Goal: Information Seeking & Learning: Check status

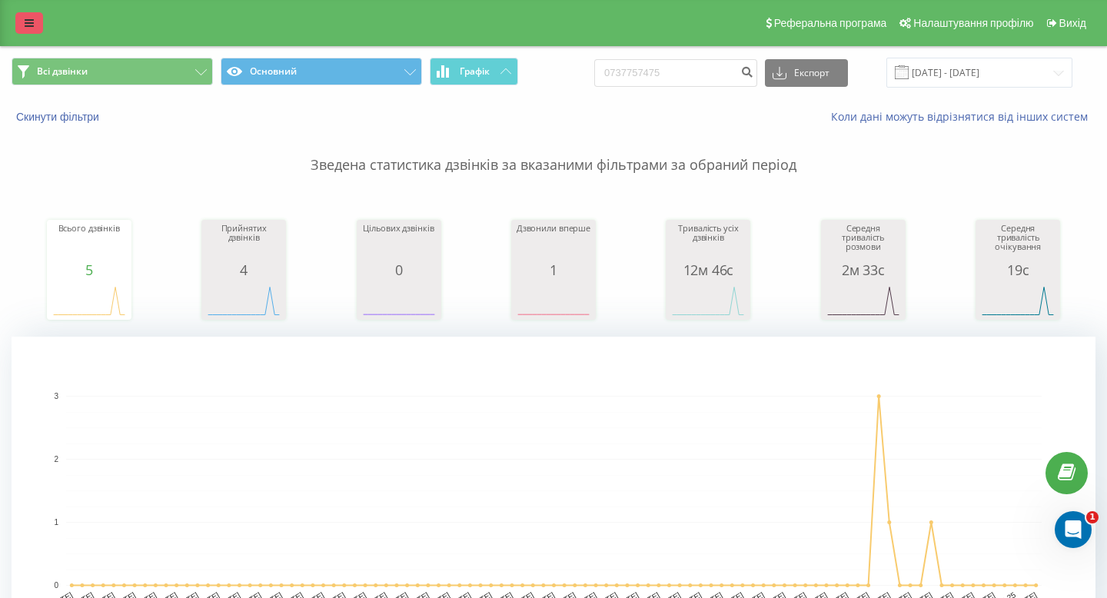
click at [30, 22] on icon at bounding box center [29, 23] width 9 height 11
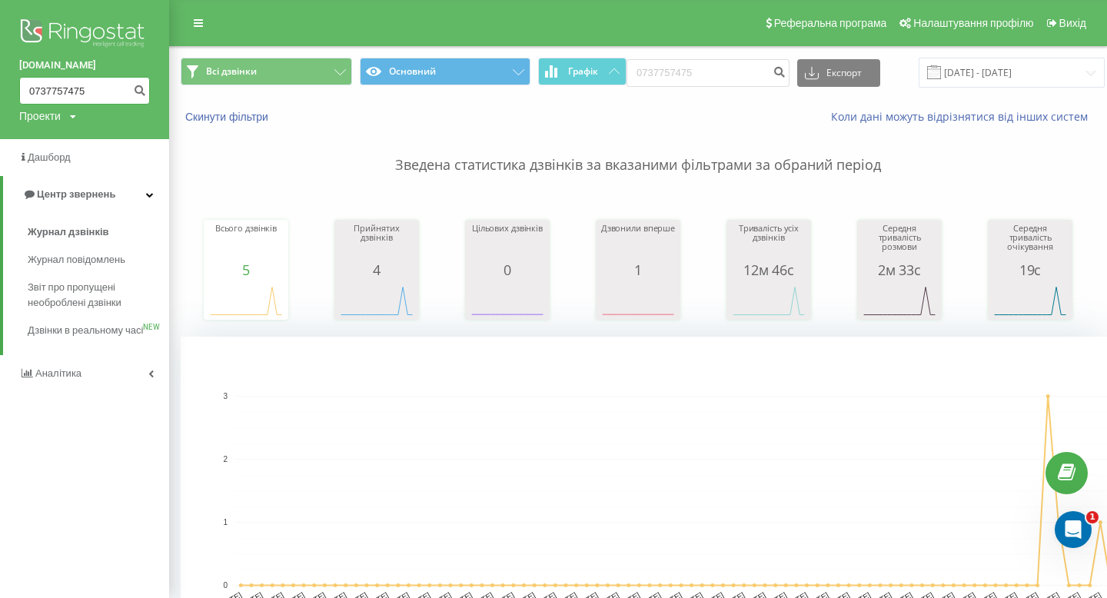
click at [67, 91] on input "0737757475" at bounding box center [84, 91] width 131 height 28
paste input "4623589"
type input "0734623589"
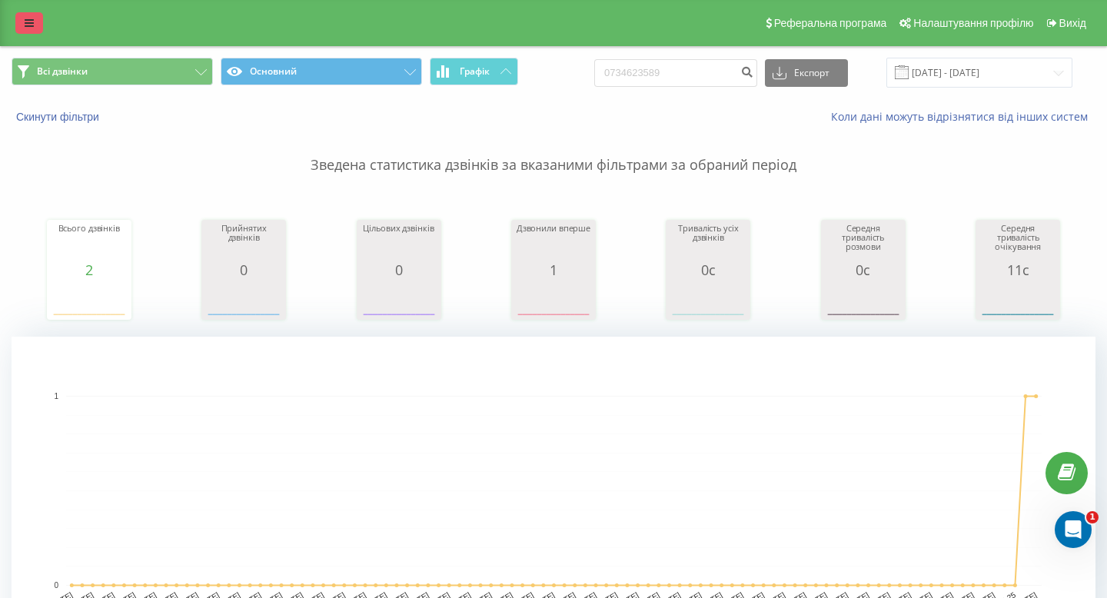
click at [35, 25] on link at bounding box center [29, 23] width 28 height 22
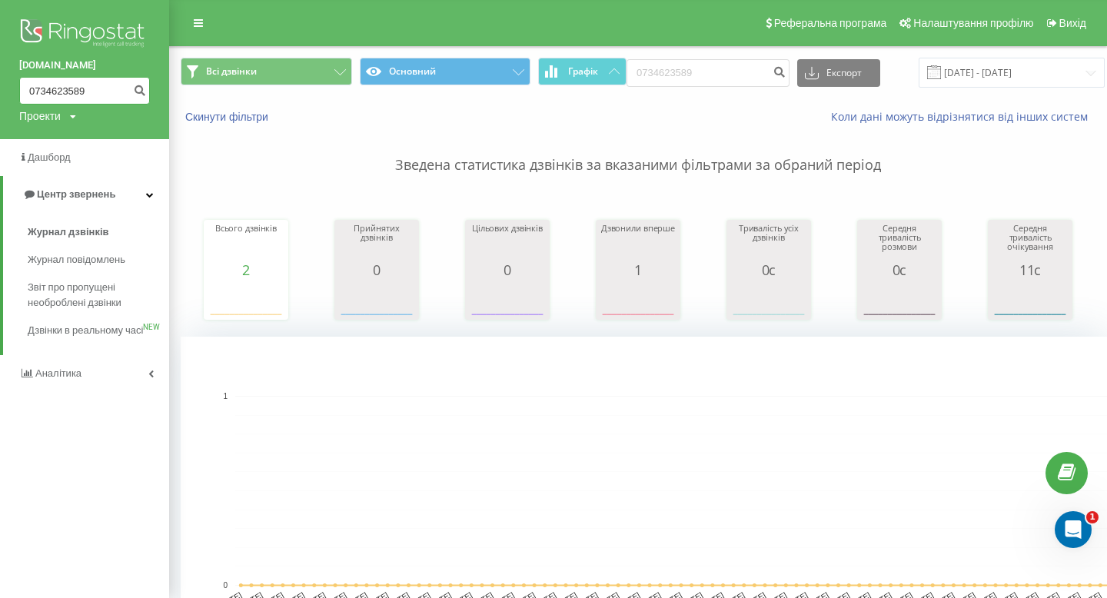
click at [78, 93] on input "0734623589" at bounding box center [84, 91] width 131 height 28
paste input "668278511"
type input "0668278511"
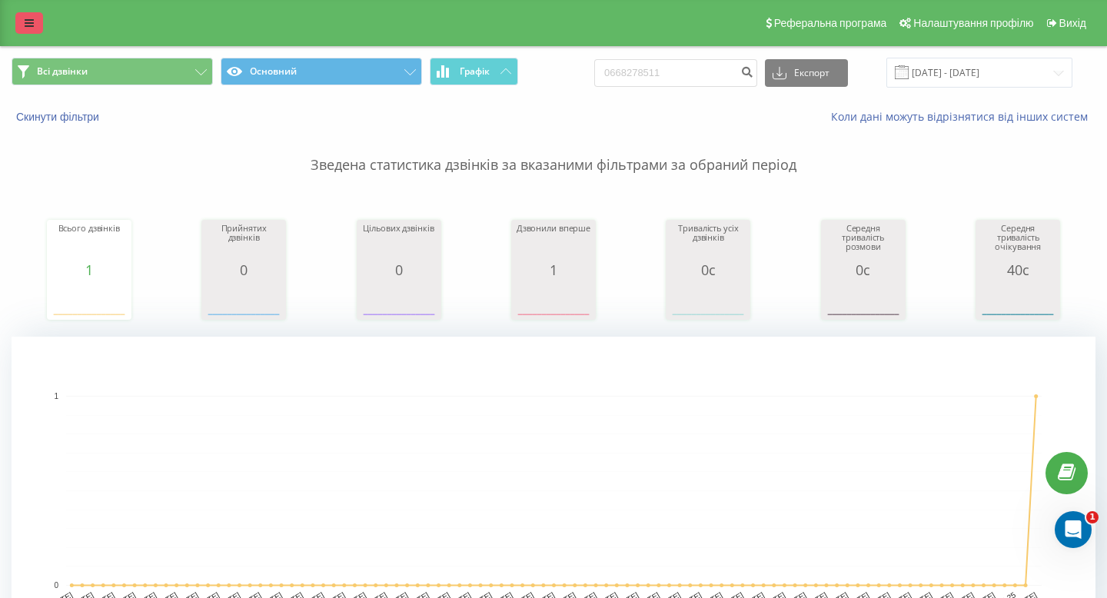
click at [25, 25] on icon at bounding box center [29, 23] width 9 height 11
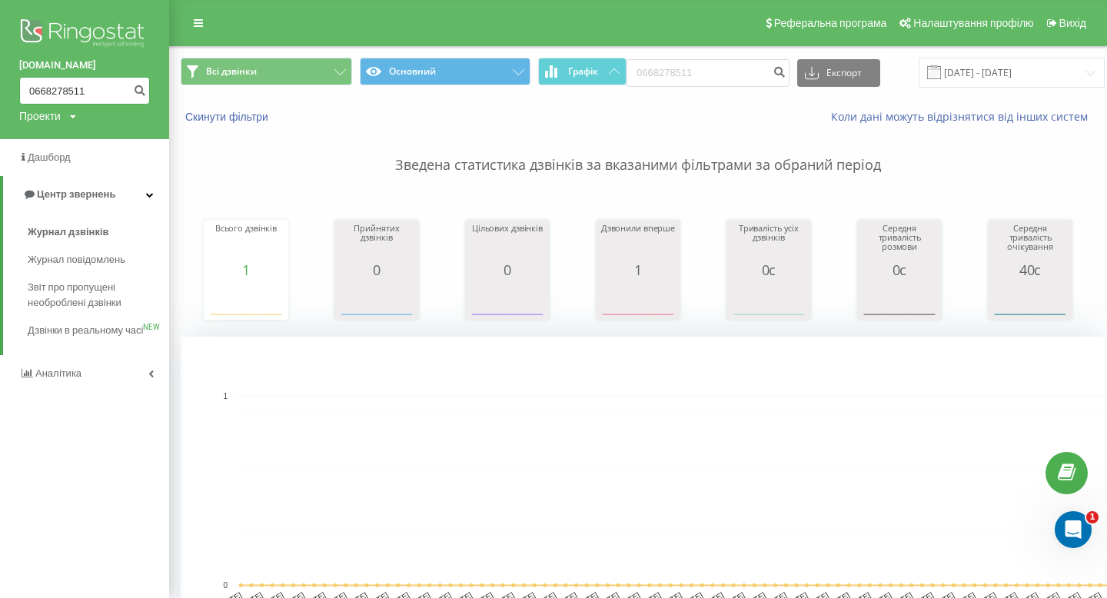
click at [47, 95] on input "0668278511" at bounding box center [84, 91] width 131 height 28
paste input "504469182"
type input "0504469182"
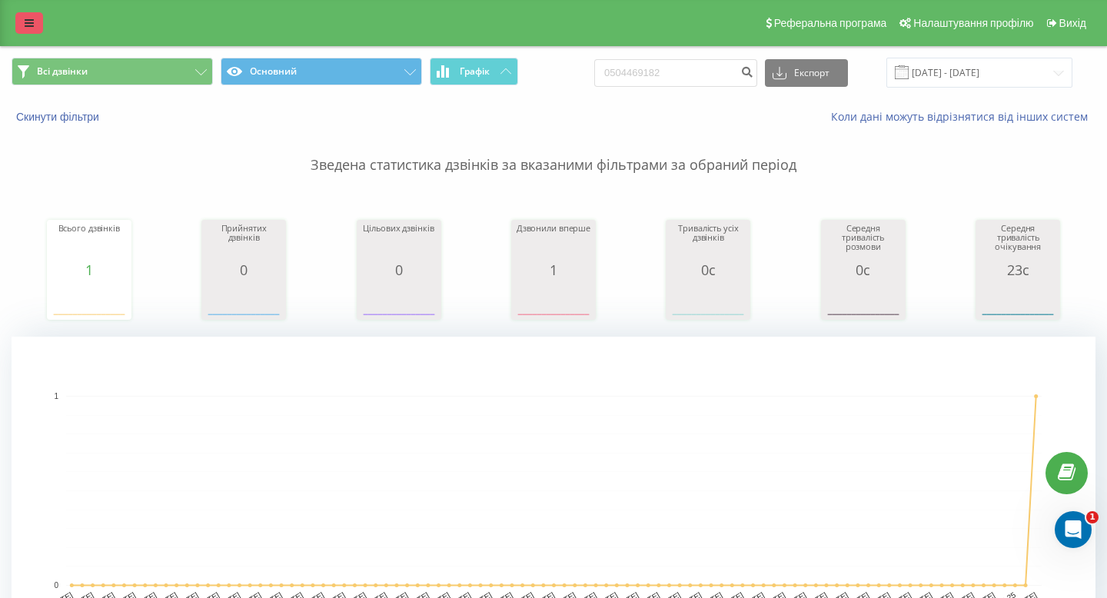
click at [32, 26] on icon at bounding box center [29, 23] width 9 height 11
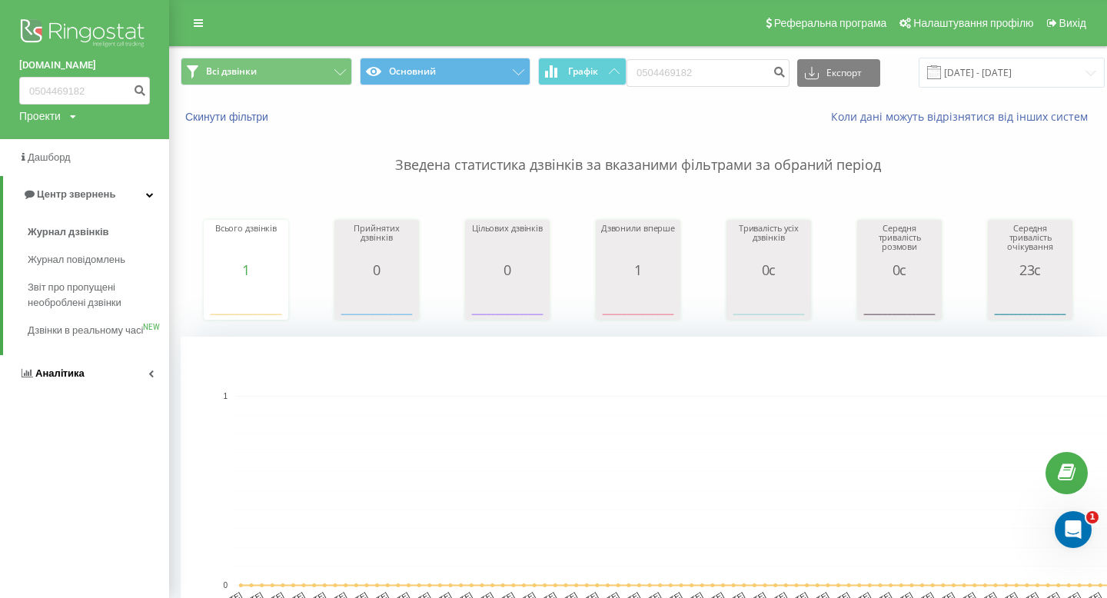
click at [64, 392] on link "Аналiтика" at bounding box center [84, 373] width 169 height 37
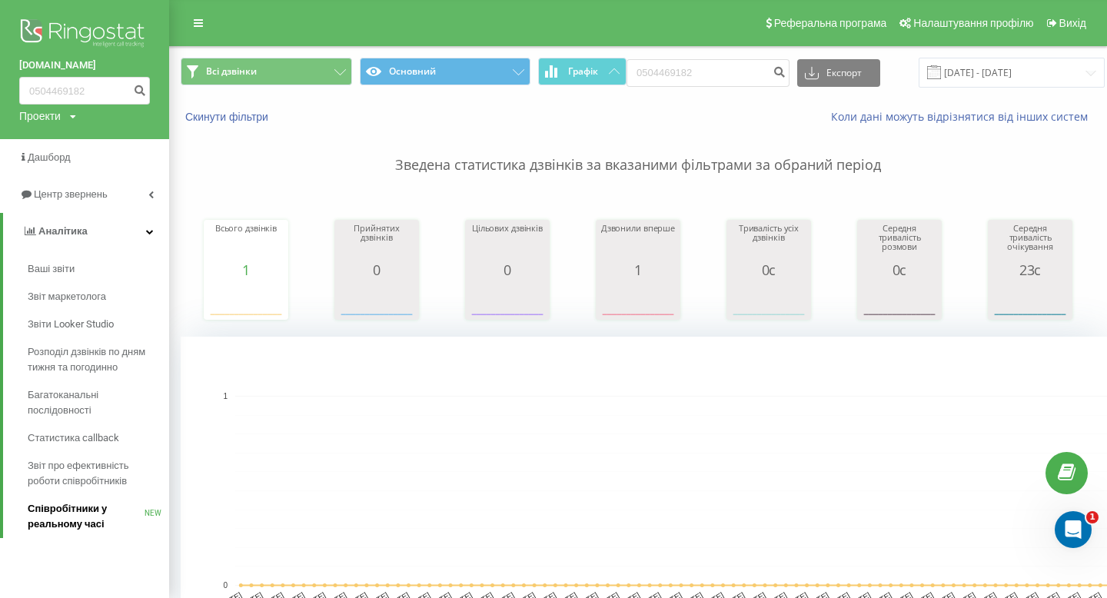
click at [88, 513] on span "Співробітники у реальному часі" at bounding box center [86, 516] width 117 height 31
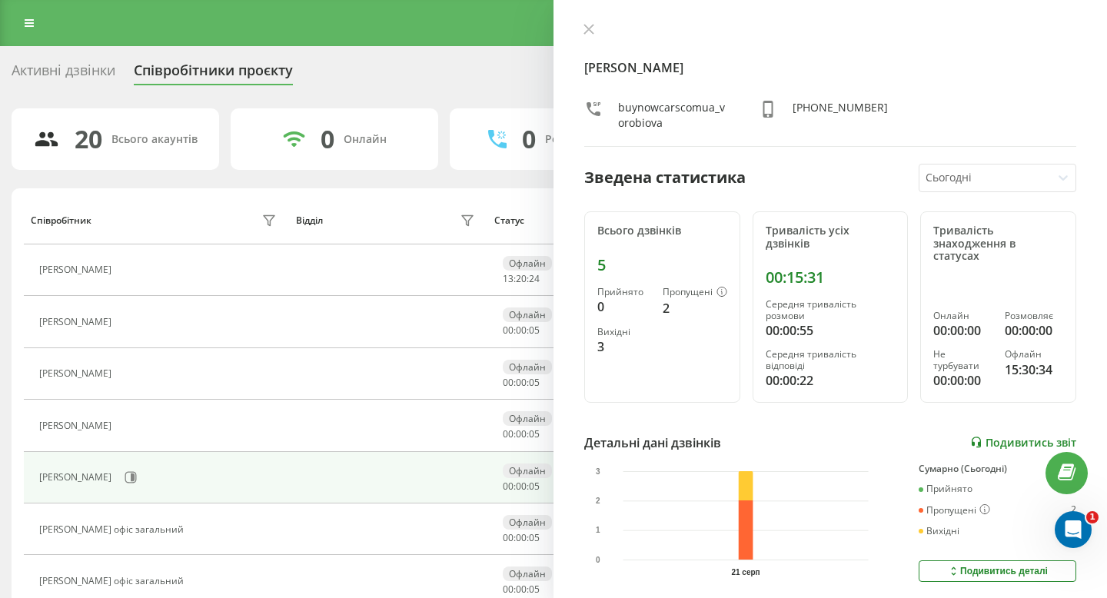
click at [1003, 436] on link "Подивитись звіт" at bounding box center [1023, 442] width 106 height 13
click at [33, 32] on link at bounding box center [29, 23] width 28 height 22
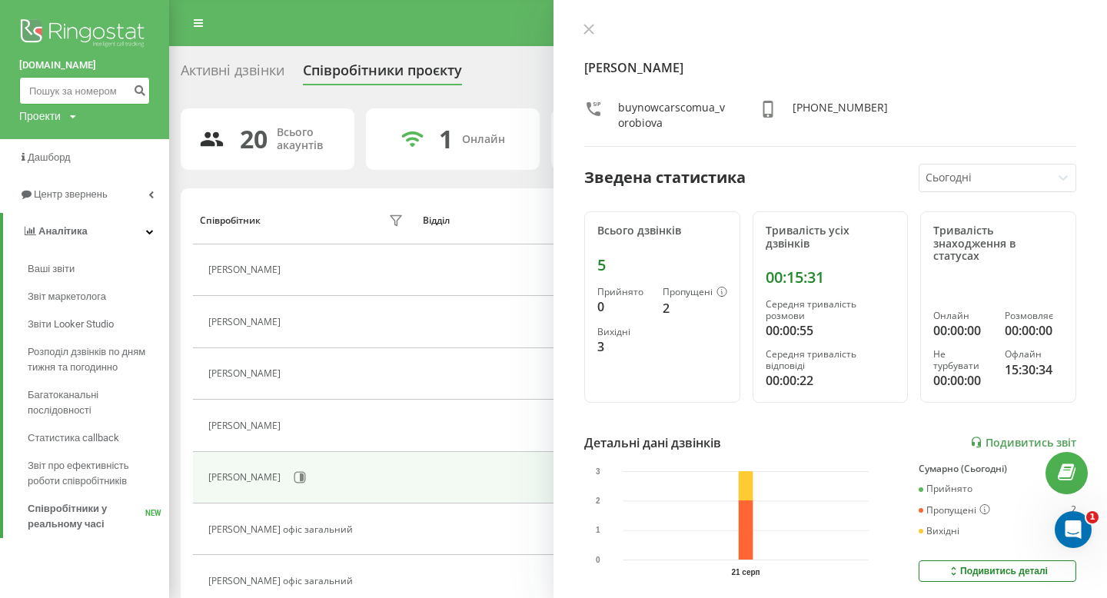
click at [92, 88] on input at bounding box center [84, 91] width 131 height 28
paste input "0504469182"
type input "0504469182"
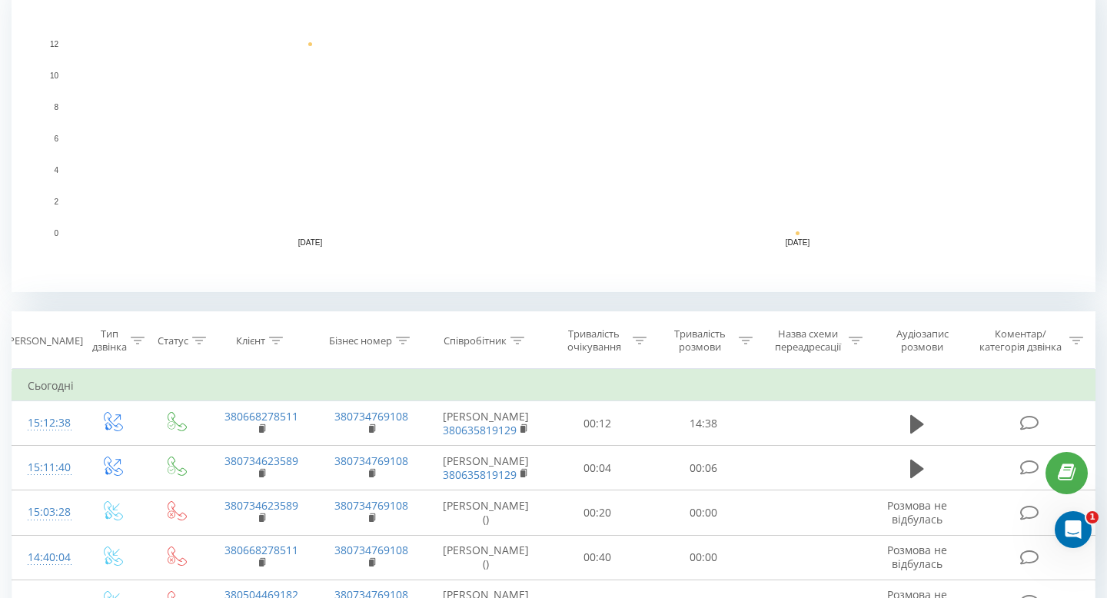
scroll to position [492, 0]
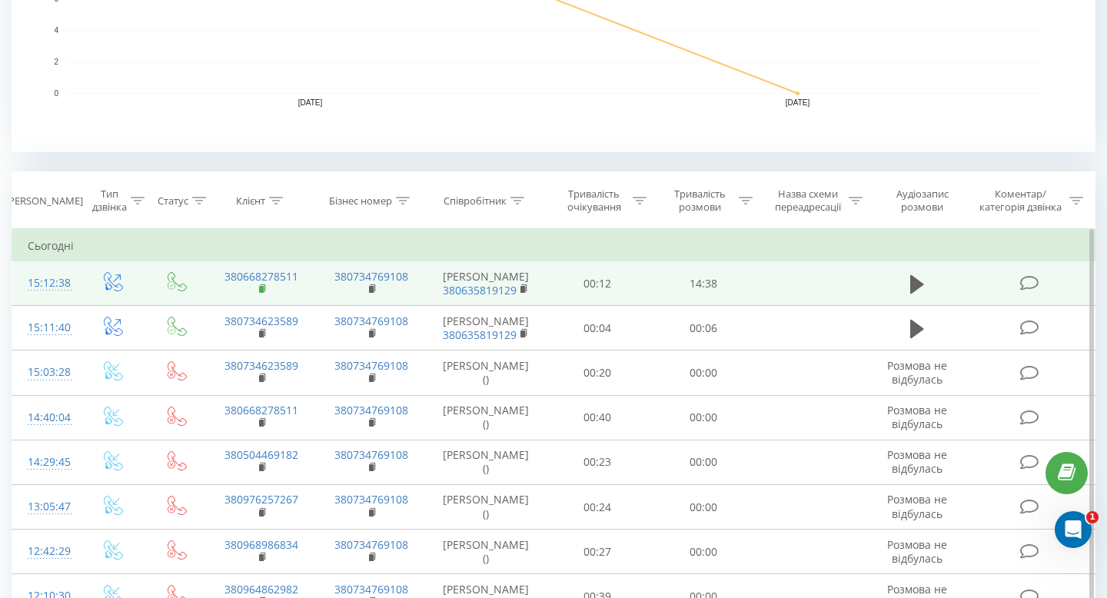
click at [259, 293] on rect at bounding box center [261, 289] width 5 height 7
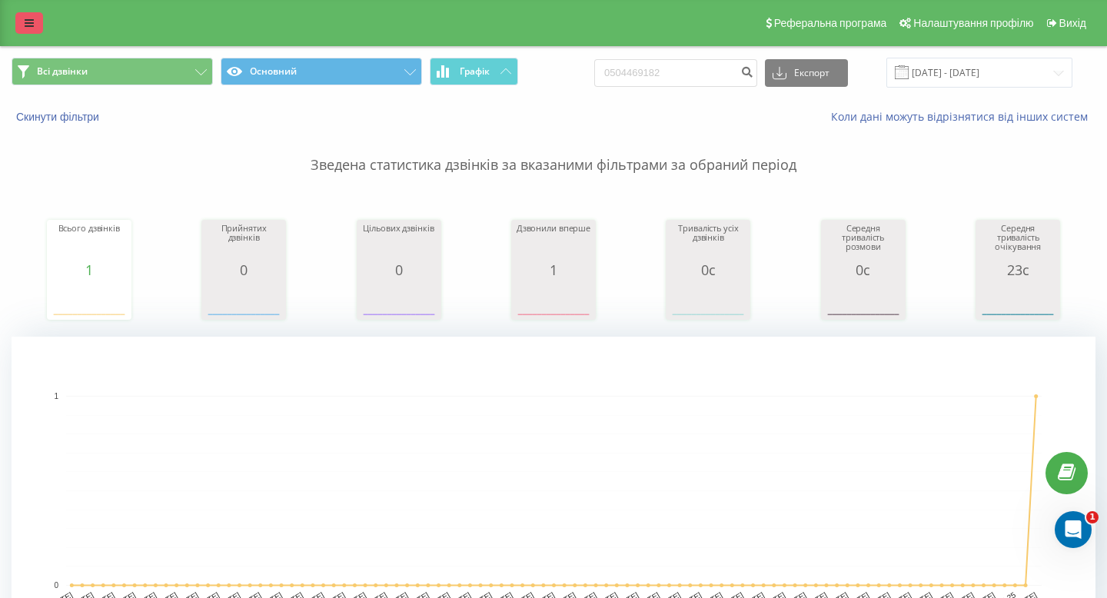
click at [33, 19] on link at bounding box center [29, 23] width 28 height 22
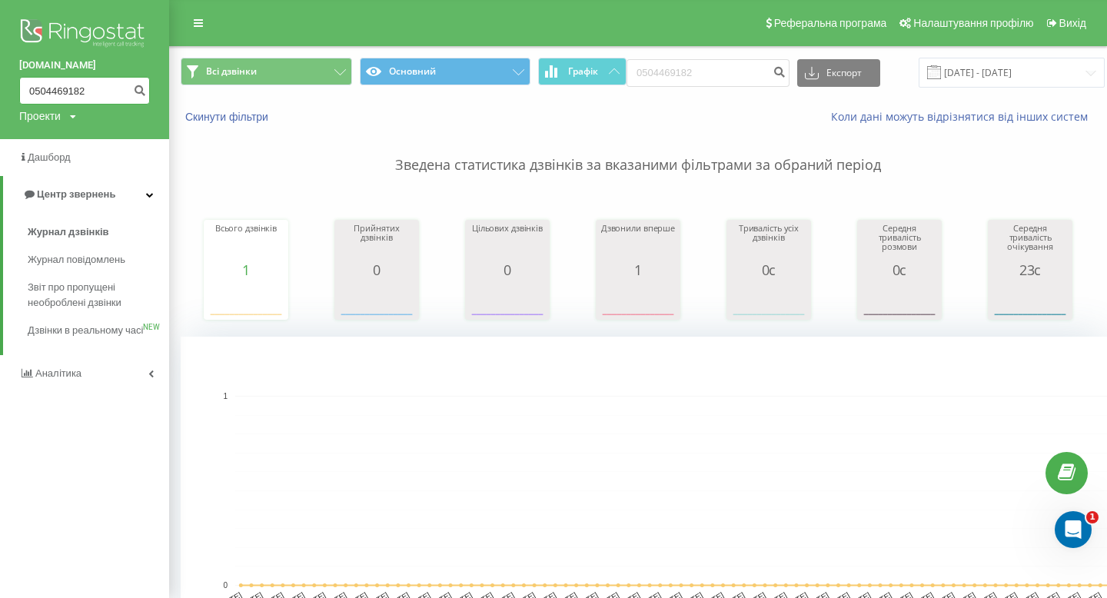
click at [66, 79] on input "0504469182" at bounding box center [84, 91] width 131 height 28
paste input "976257267"
type input "0976257267"
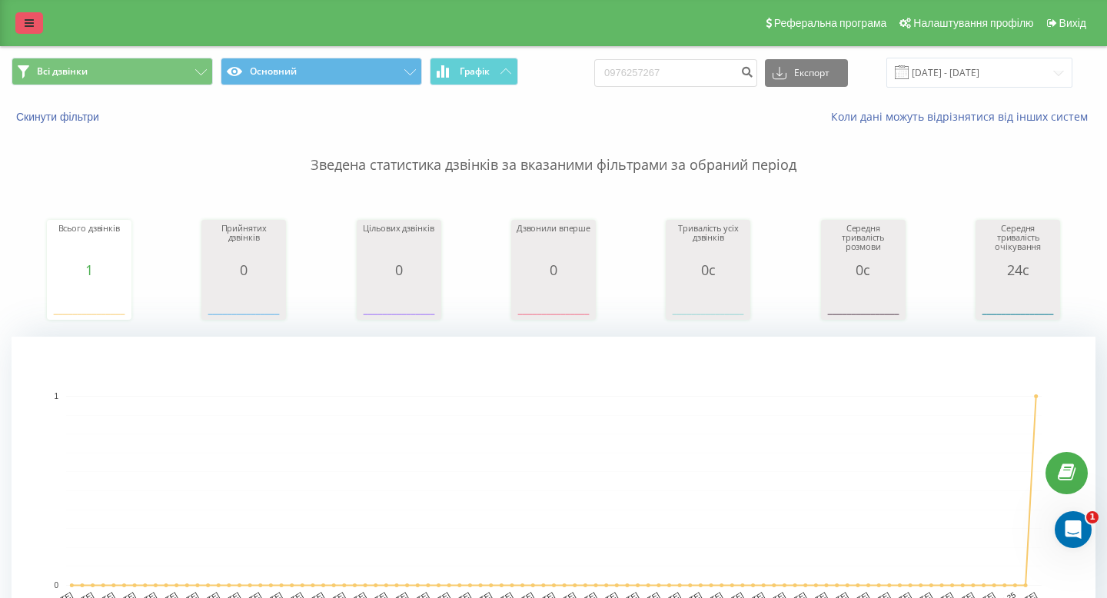
click at [38, 31] on link at bounding box center [29, 23] width 28 height 22
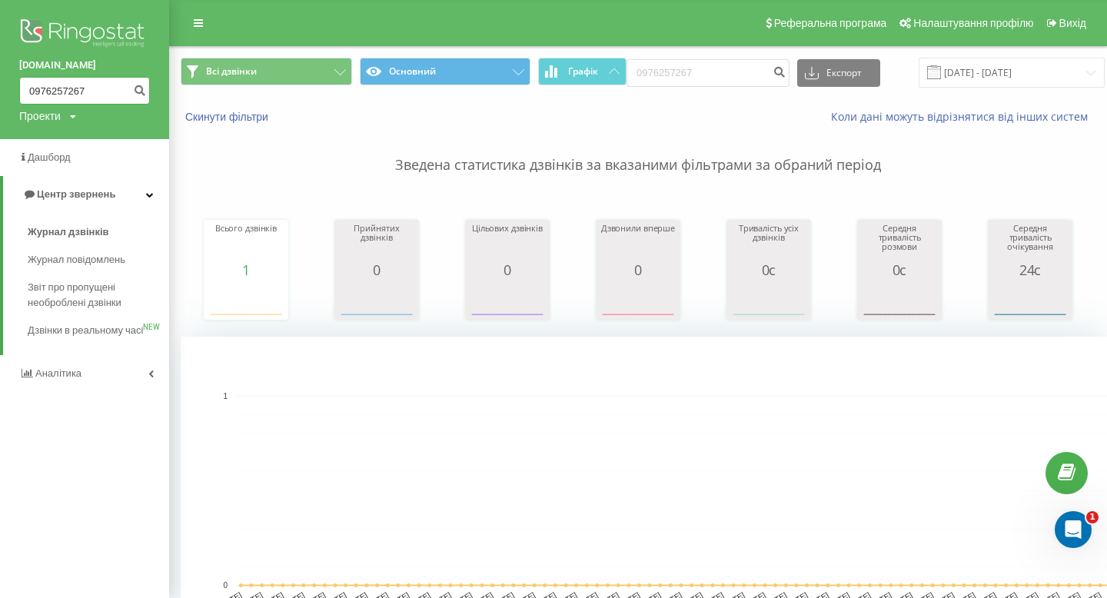
click at [67, 95] on input "0976257267" at bounding box center [84, 91] width 131 height 28
paste input "68986834"
type input "0968986834"
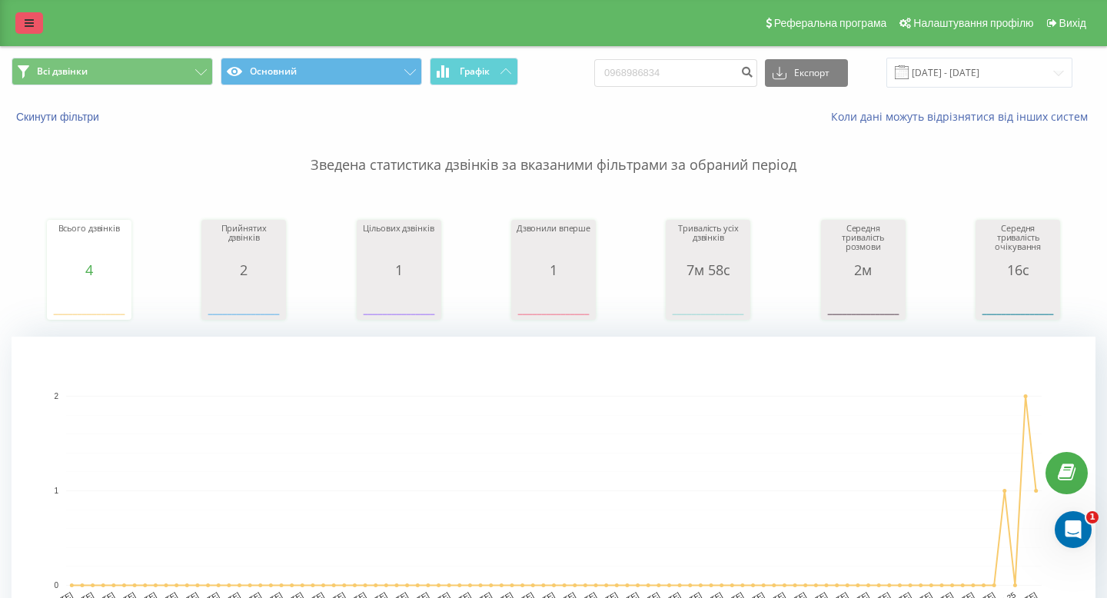
click at [22, 26] on link at bounding box center [29, 23] width 28 height 22
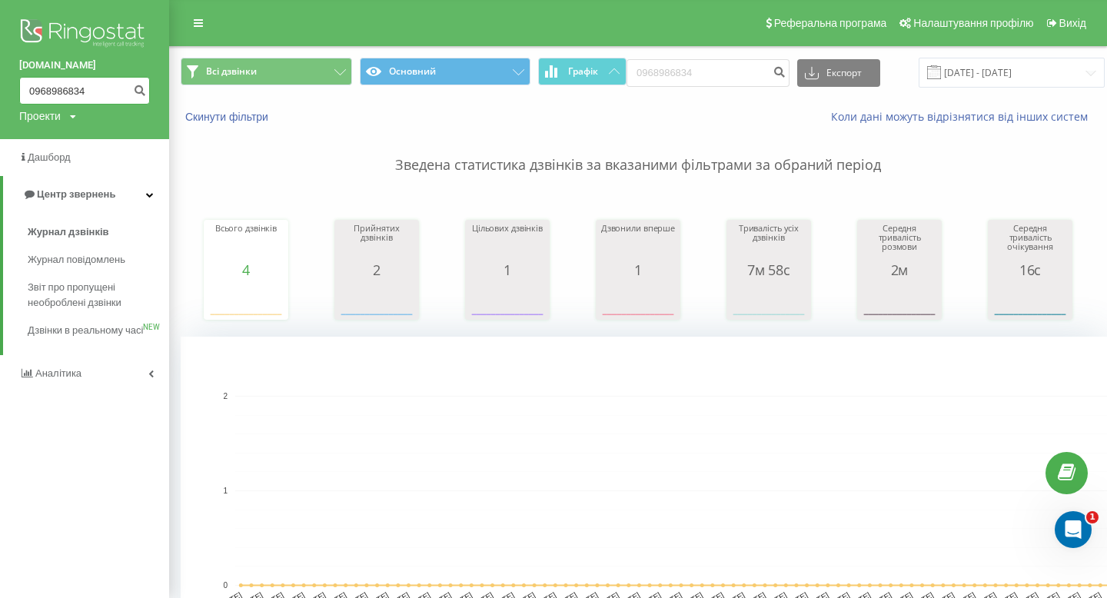
click at [69, 86] on input "0968986834" at bounding box center [84, 91] width 131 height 28
paste input "4862982"
type input "0964862982"
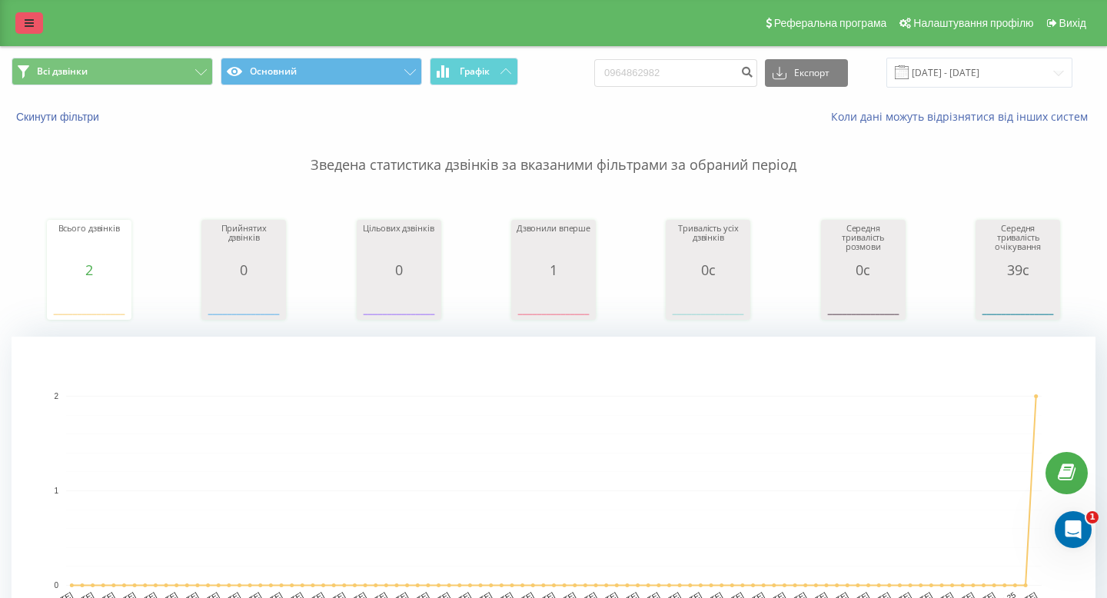
click at [36, 25] on link at bounding box center [29, 23] width 28 height 22
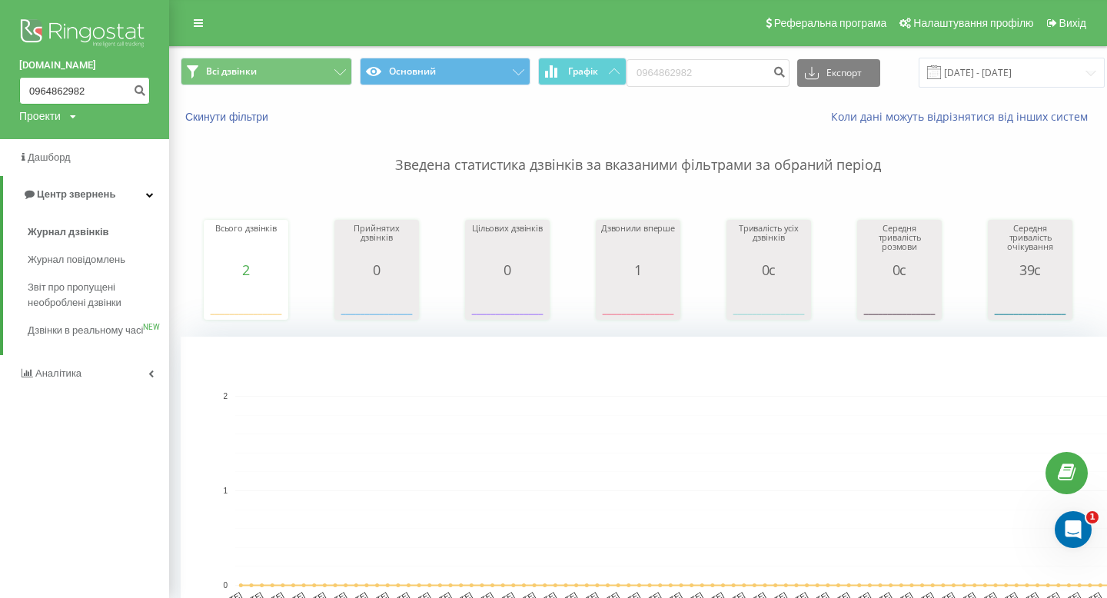
click at [83, 92] on input "0964862982" at bounding box center [84, 91] width 131 height 28
paste input "5044691"
type input "0504469182"
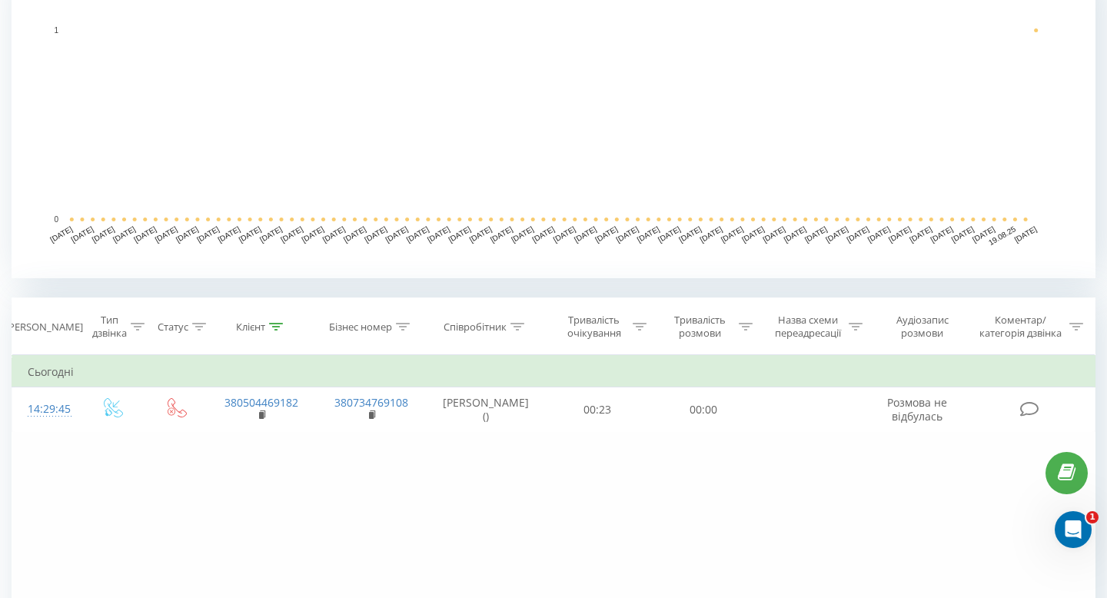
scroll to position [367, 0]
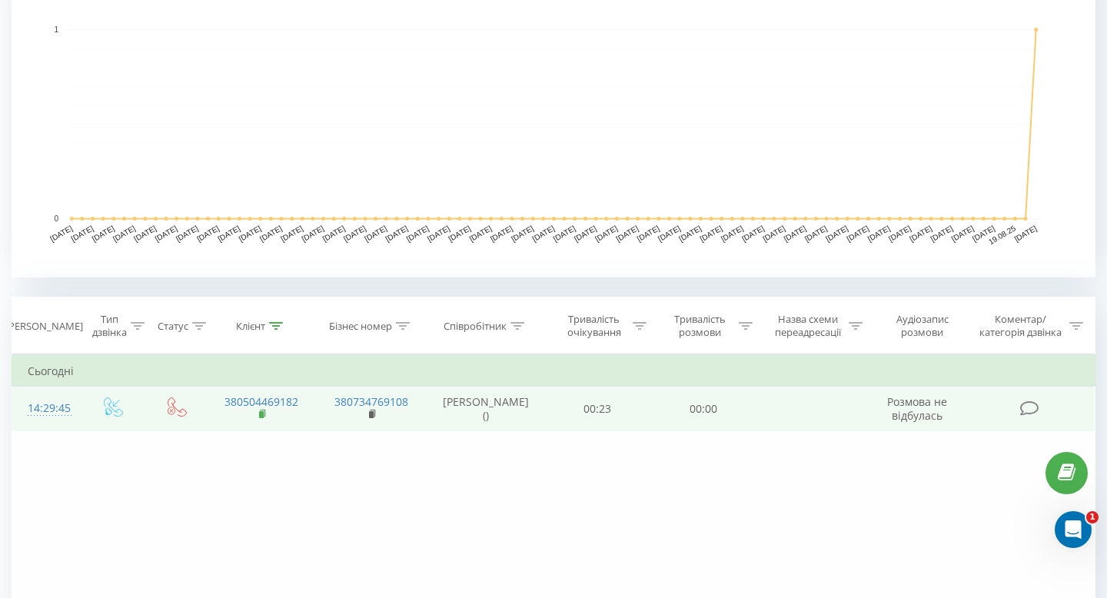
click at [262, 419] on icon at bounding box center [263, 414] width 8 height 11
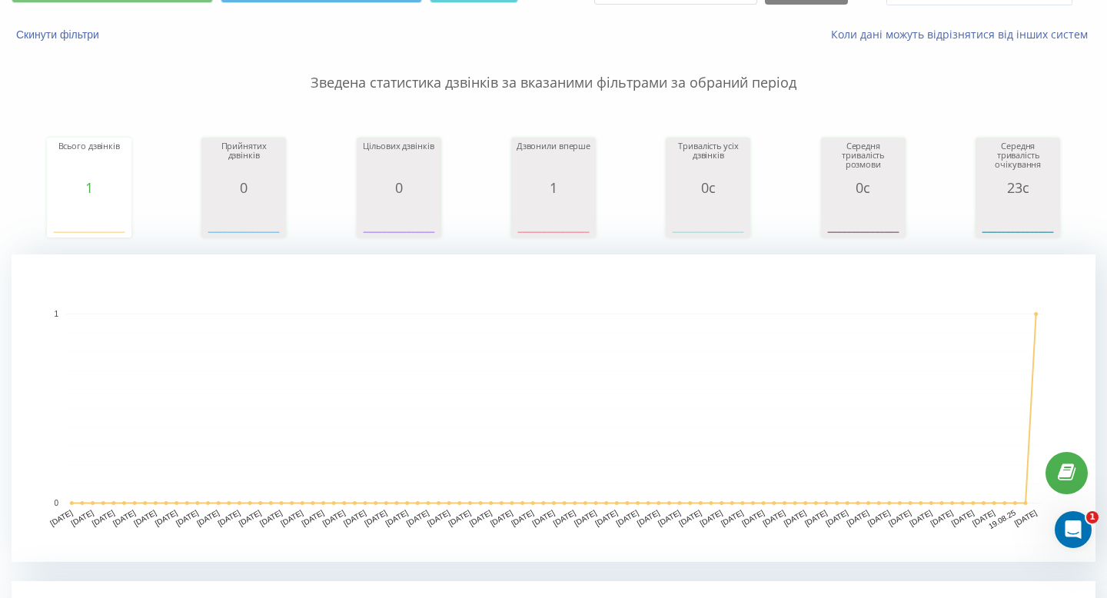
scroll to position [0, 0]
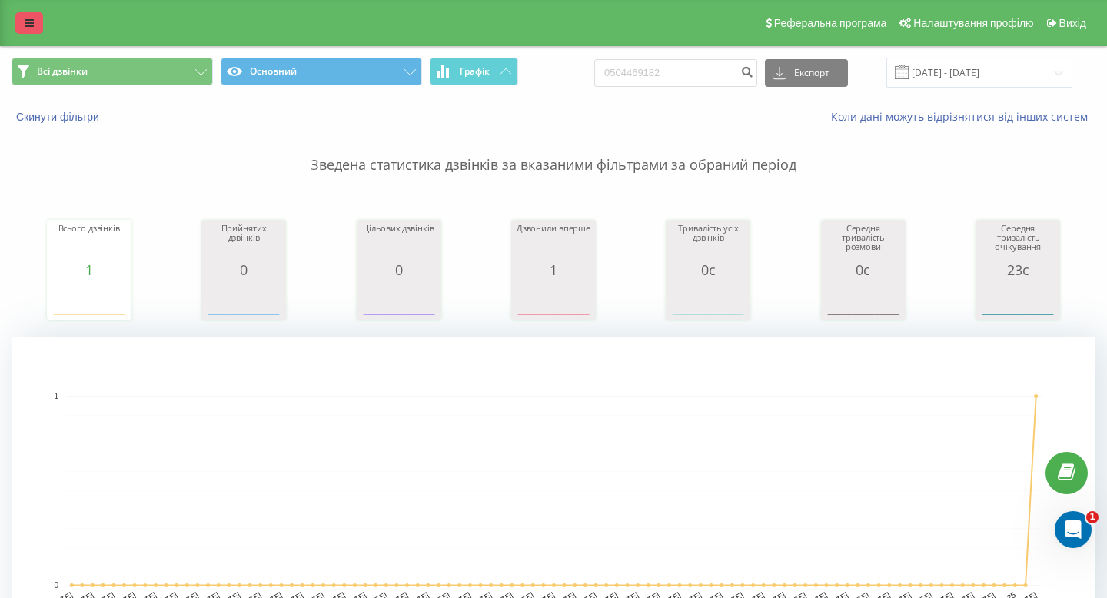
click at [18, 16] on link at bounding box center [29, 23] width 28 height 22
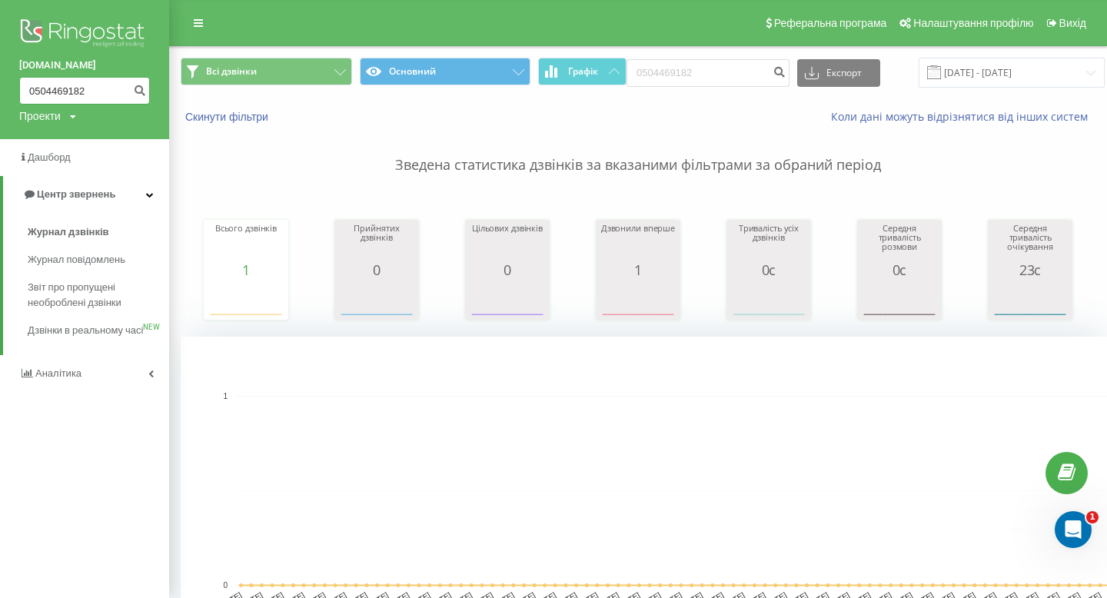
click at [58, 92] on input "0504469182" at bounding box center [84, 91] width 131 height 28
paste input "0976257267"
click at [58, 92] on input "05044097625726769182" at bounding box center [84, 91] width 131 height 28
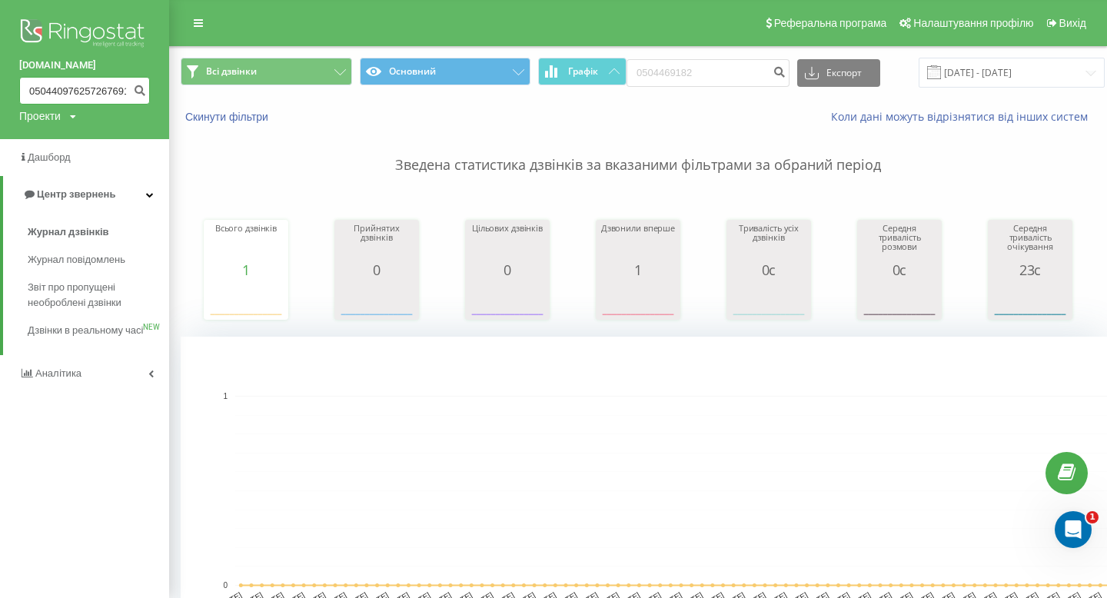
click at [58, 92] on input "05044097625726769182" at bounding box center [84, 91] width 131 height 28
paste input "976257267"
type input "0976257267"
click at [138, 85] on icon "submit" at bounding box center [139, 88] width 13 height 9
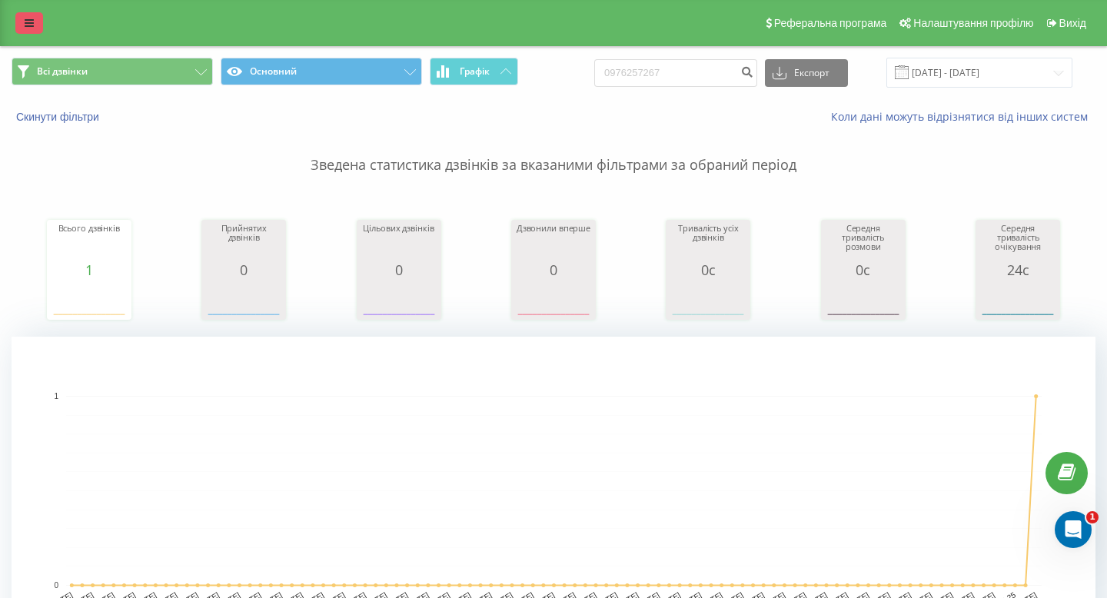
click at [32, 22] on icon at bounding box center [29, 23] width 9 height 11
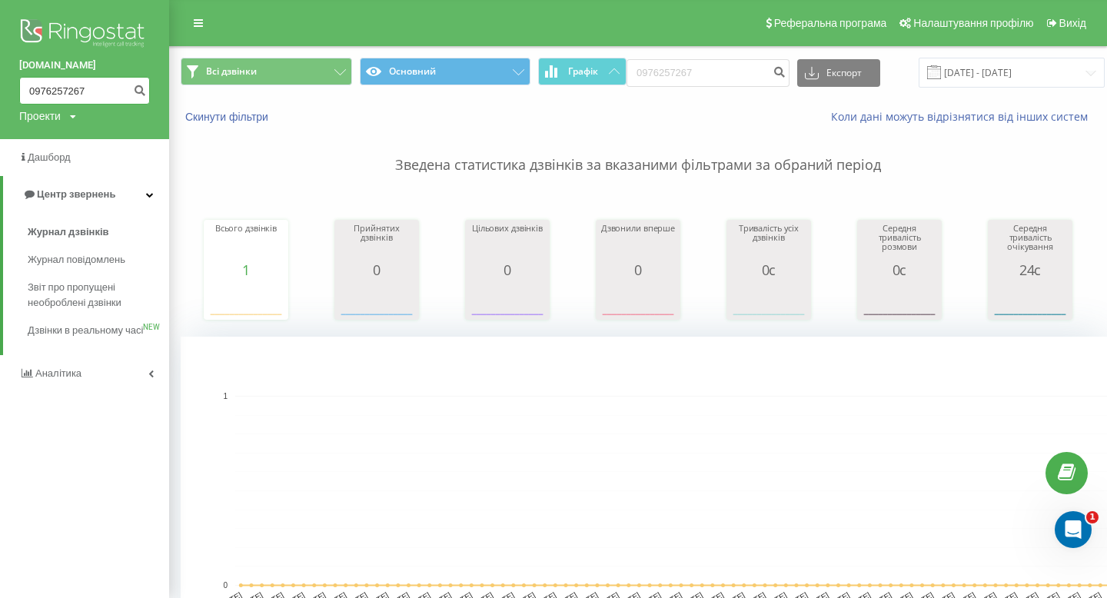
click at [65, 91] on input "0976257267" at bounding box center [84, 91] width 131 height 28
paste input "68986834"
type input "0968986834"
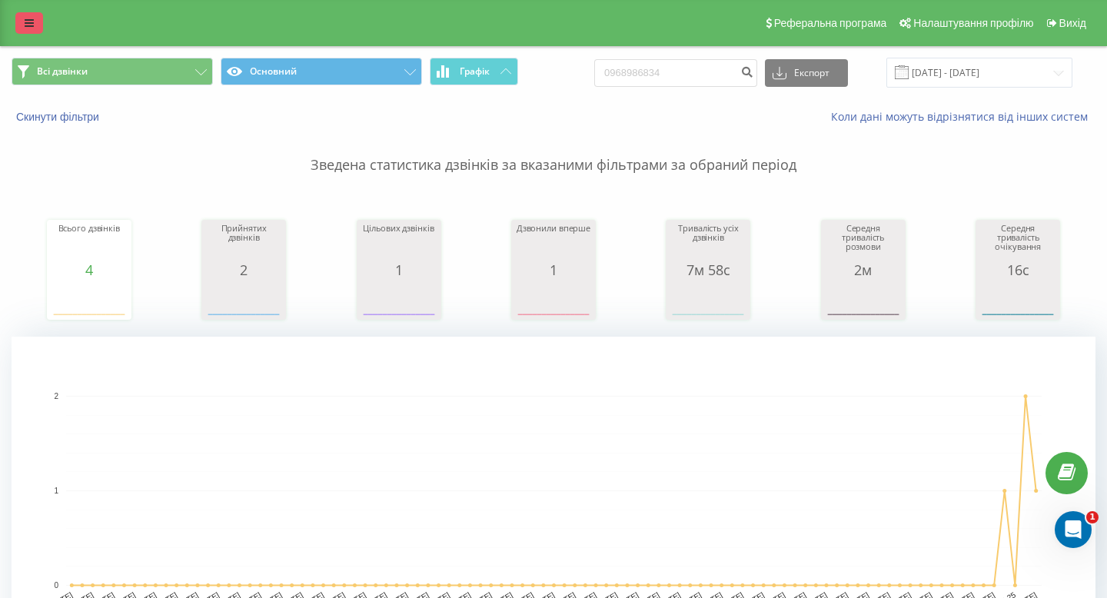
click at [34, 21] on link at bounding box center [29, 23] width 28 height 22
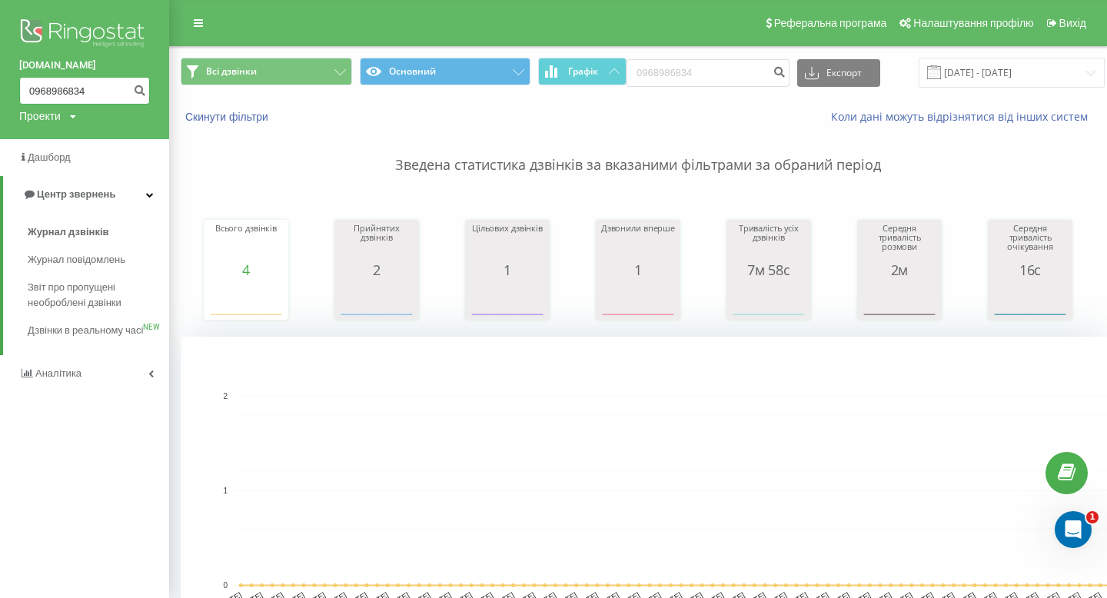
click at [44, 92] on input "0968986834" at bounding box center [84, 91] width 131 height 28
click at [141, 92] on icon "submit" at bounding box center [139, 88] width 13 height 9
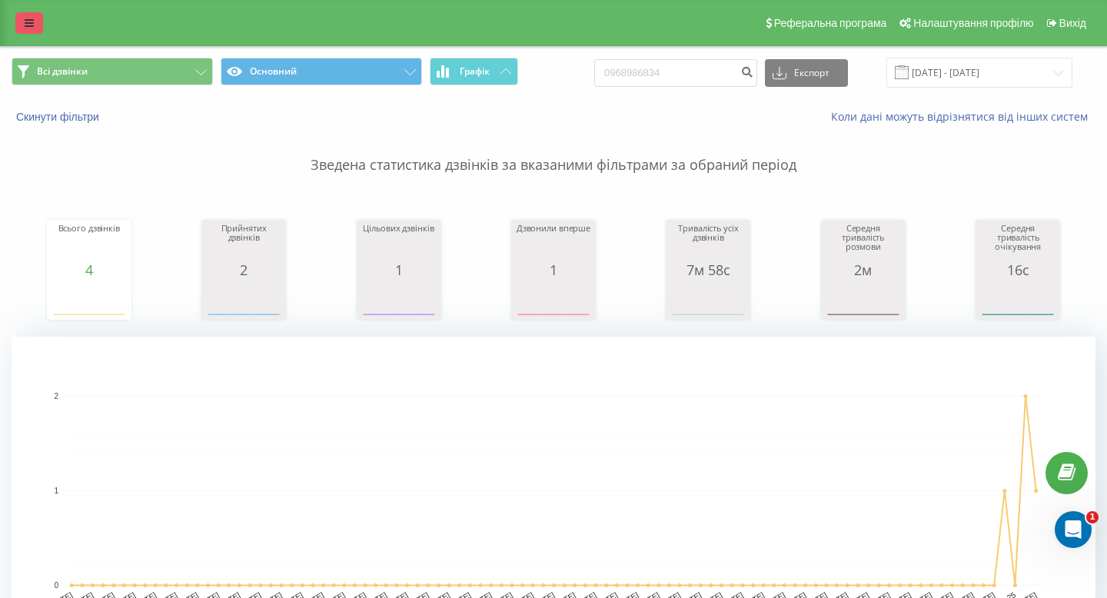
click at [27, 18] on icon at bounding box center [29, 23] width 9 height 11
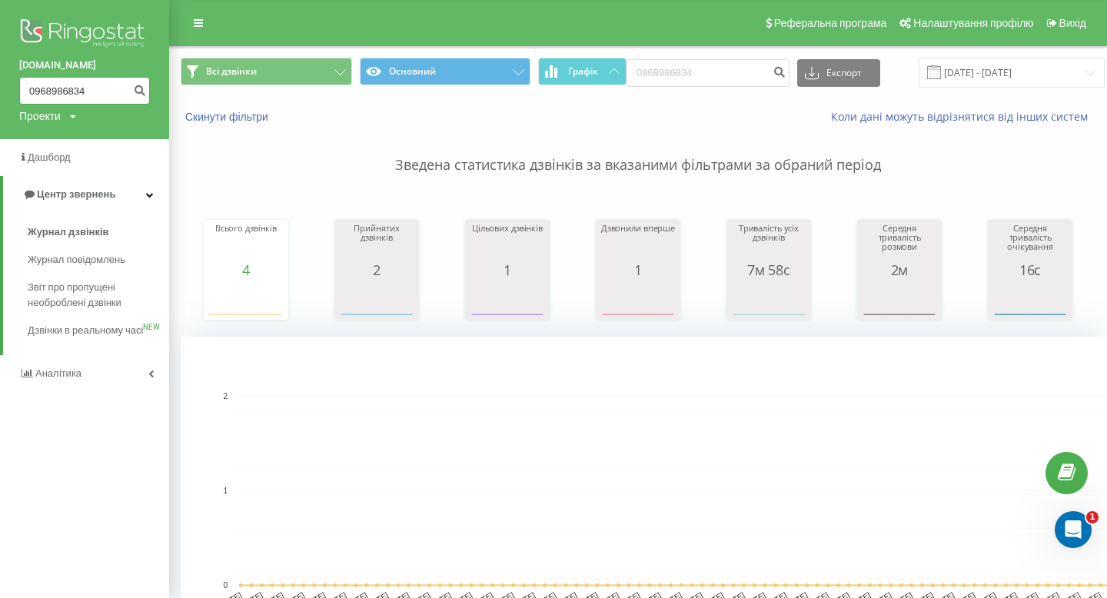
click at [78, 86] on input "0968986834" at bounding box center [84, 91] width 131 height 28
paste input "76257267"
type input "0976257267"
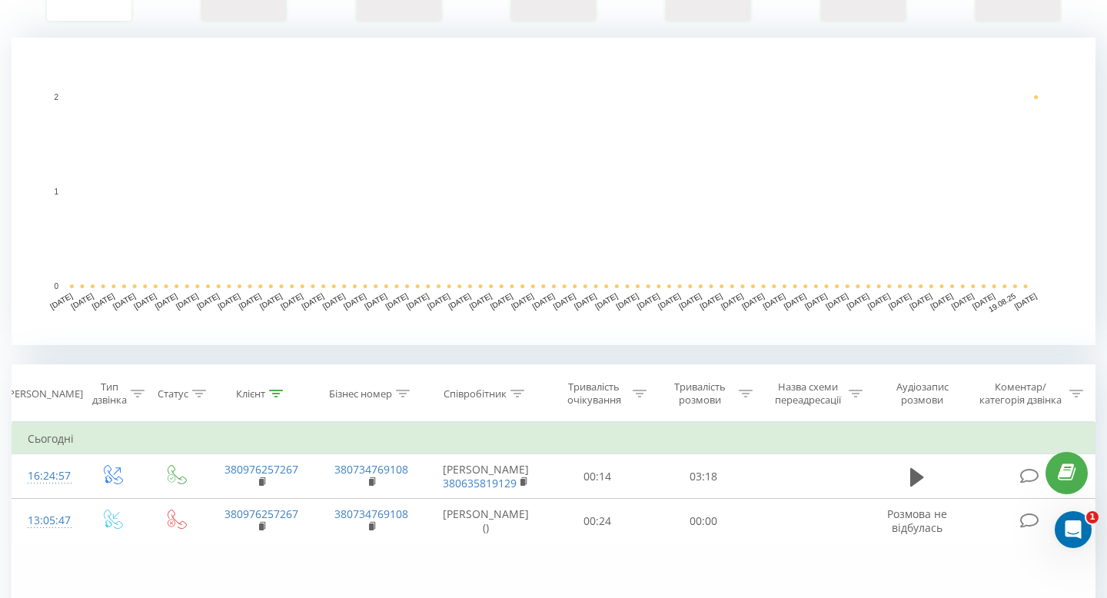
scroll to position [527, 0]
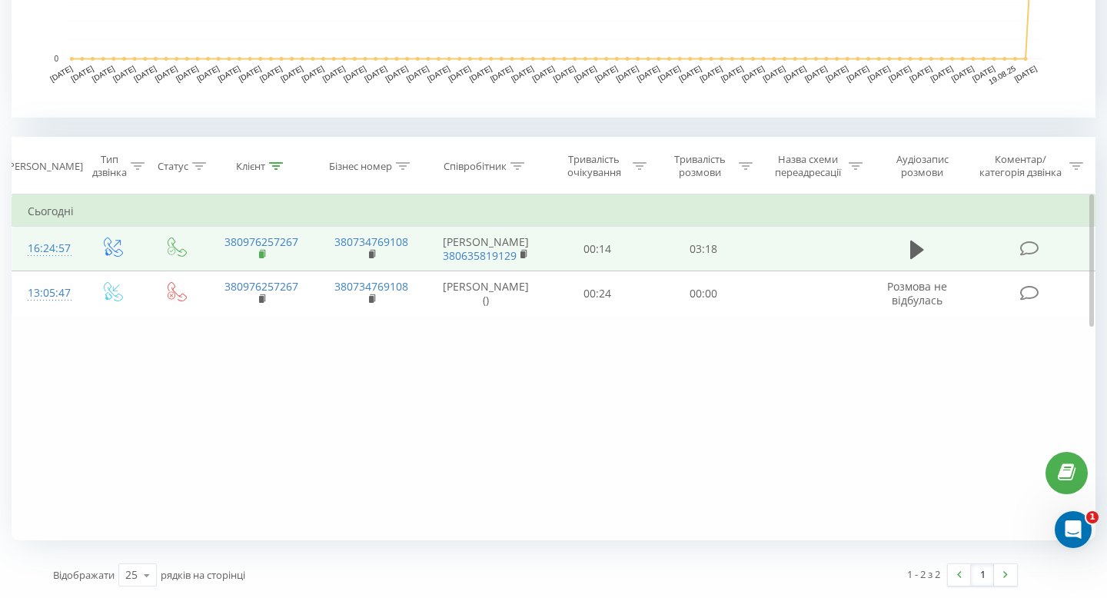
click at [263, 258] on rect at bounding box center [261, 254] width 5 height 7
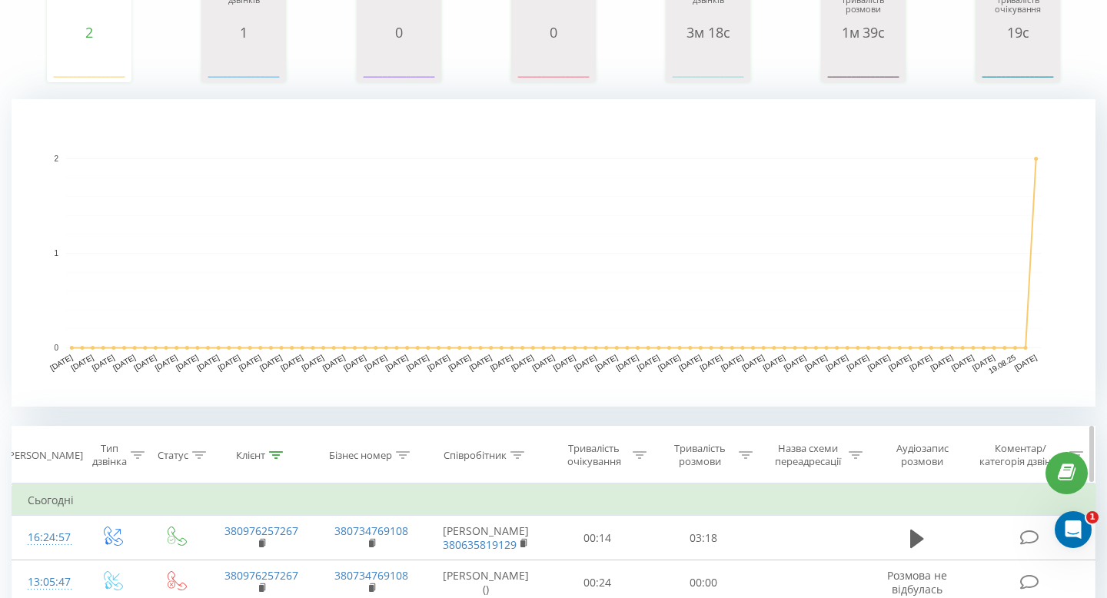
scroll to position [0, 0]
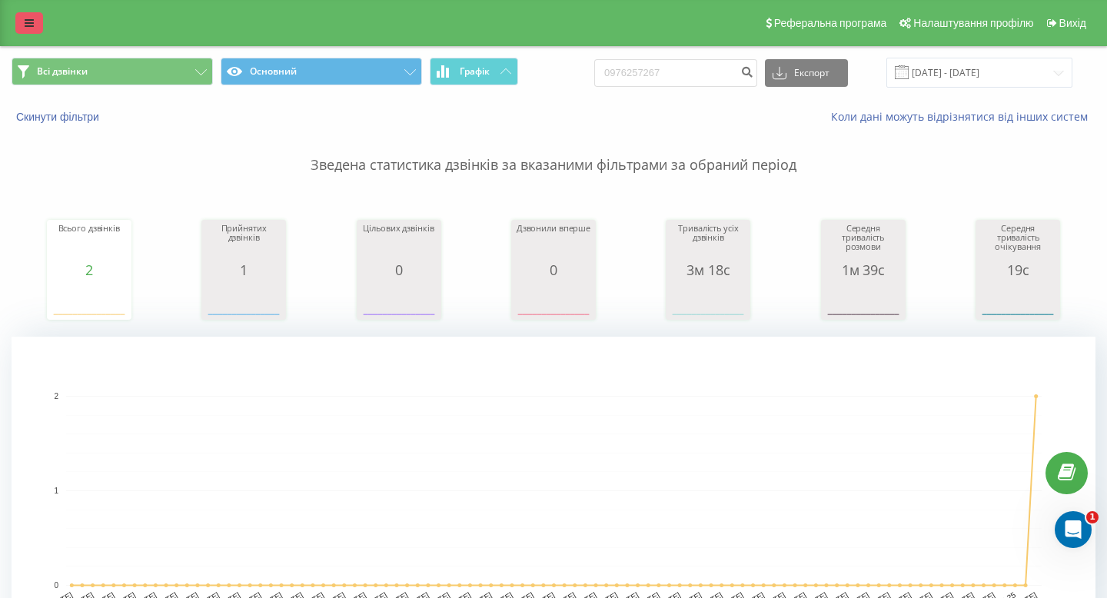
click at [38, 20] on link at bounding box center [29, 23] width 28 height 22
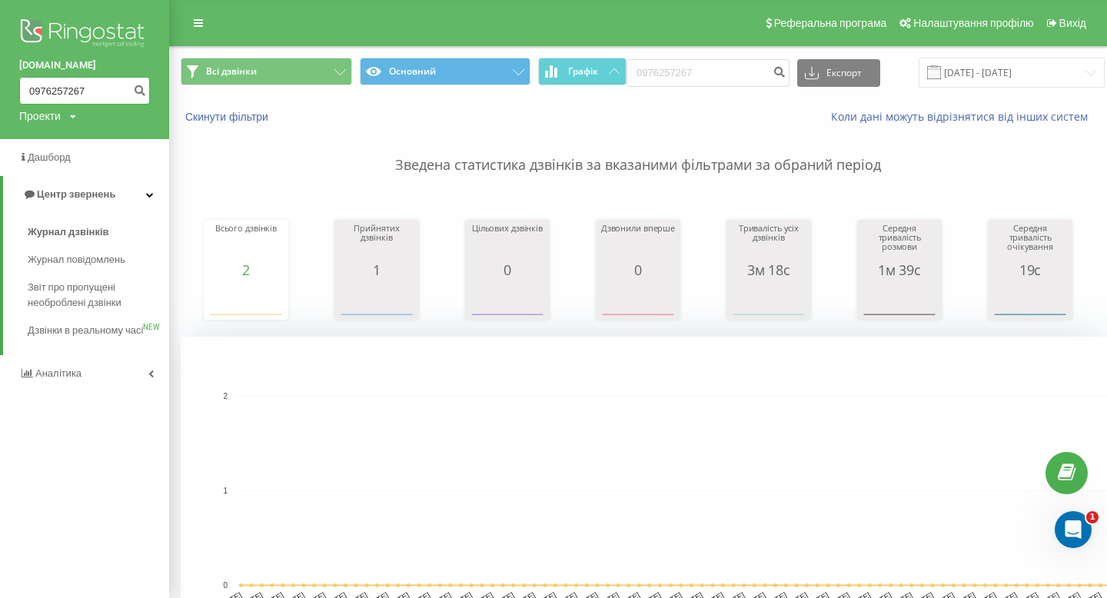
click at [71, 89] on input "0976257267" at bounding box center [84, 91] width 131 height 28
paste input "68986834"
type input "0968986834"
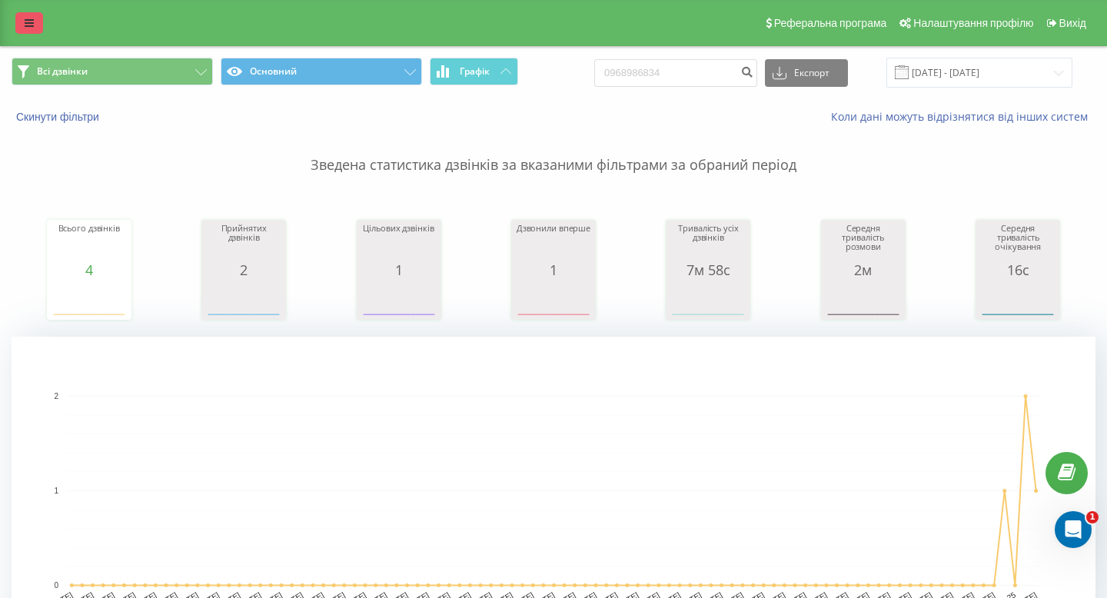
click at [28, 28] on icon at bounding box center [29, 23] width 9 height 11
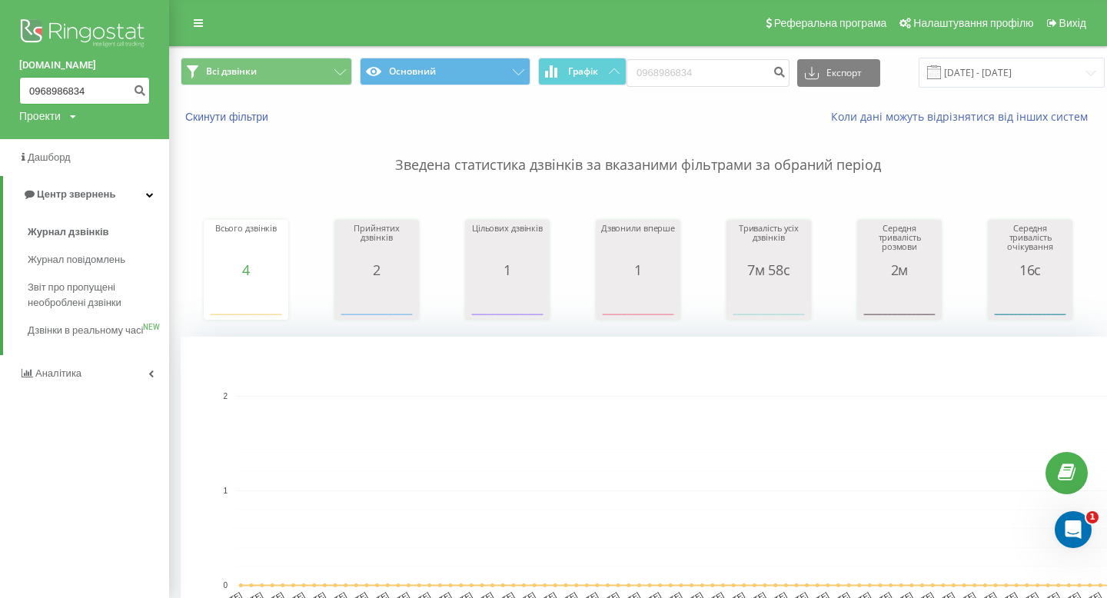
click at [58, 95] on input "0968986834" at bounding box center [84, 91] width 131 height 28
paste input "4862982"
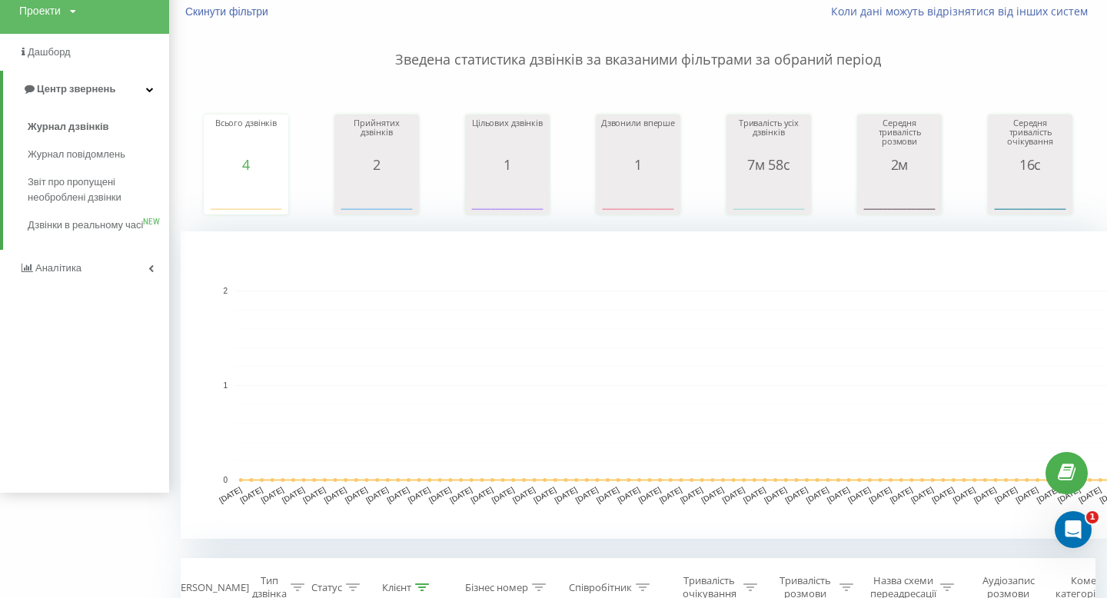
type input "0964862982"
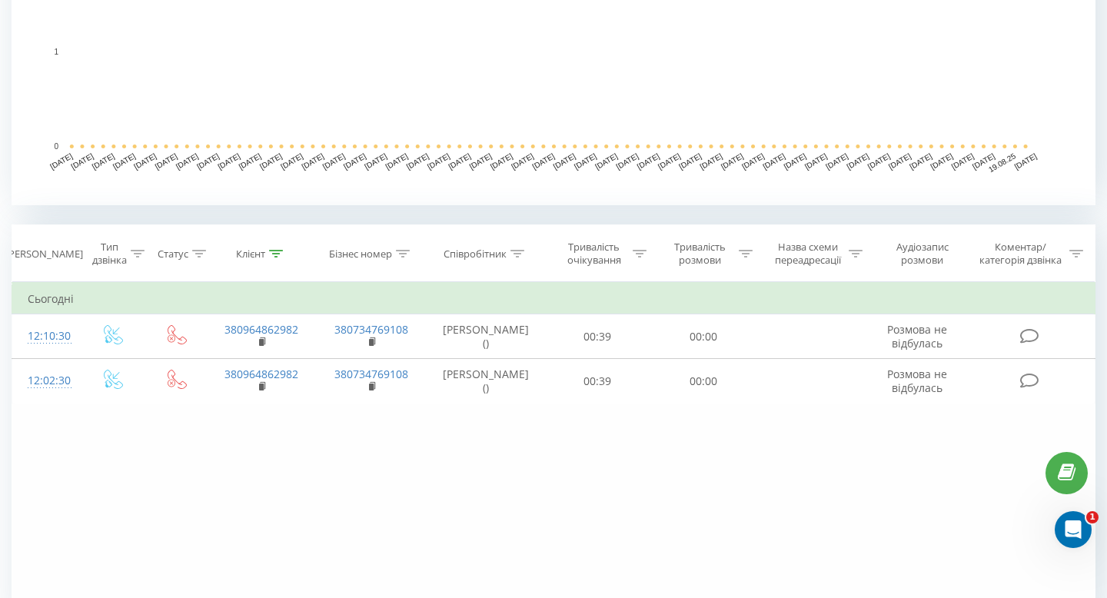
scroll to position [440, 0]
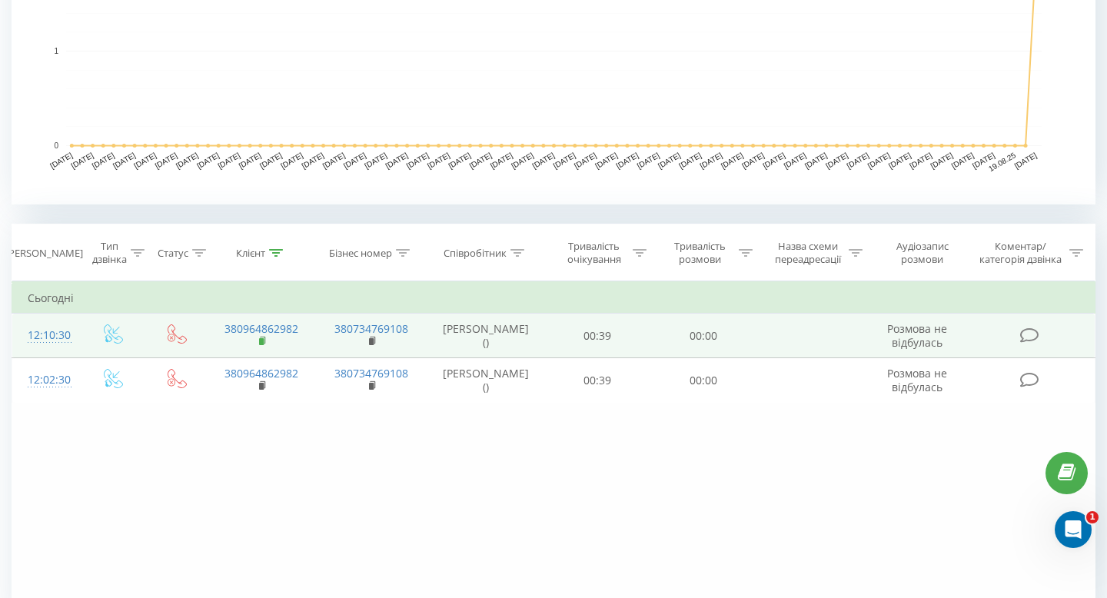
click at [260, 341] on rect at bounding box center [261, 341] width 5 height 7
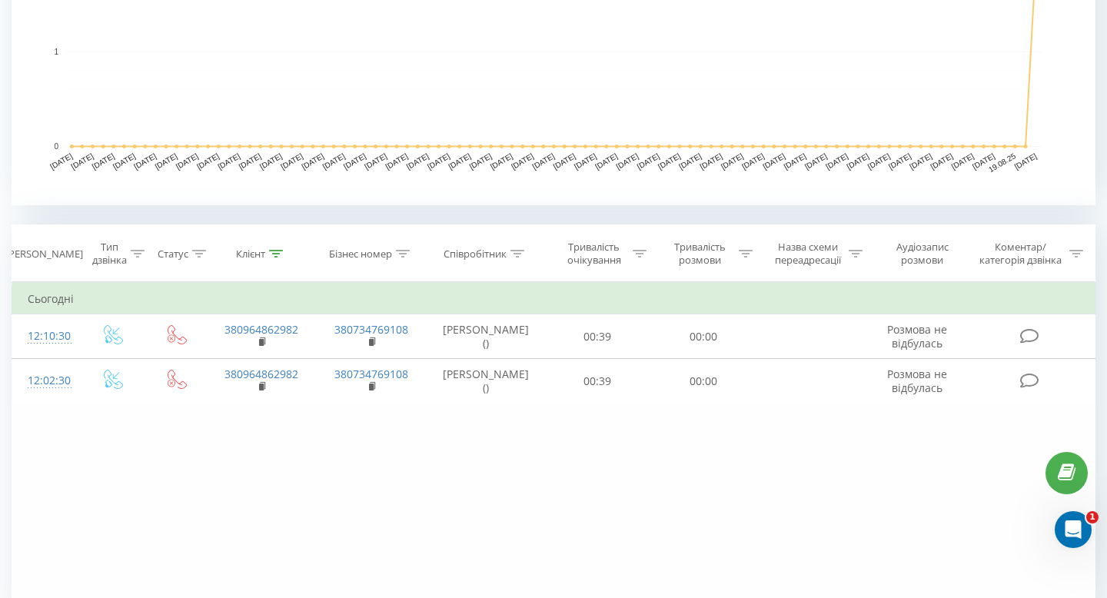
scroll to position [0, 0]
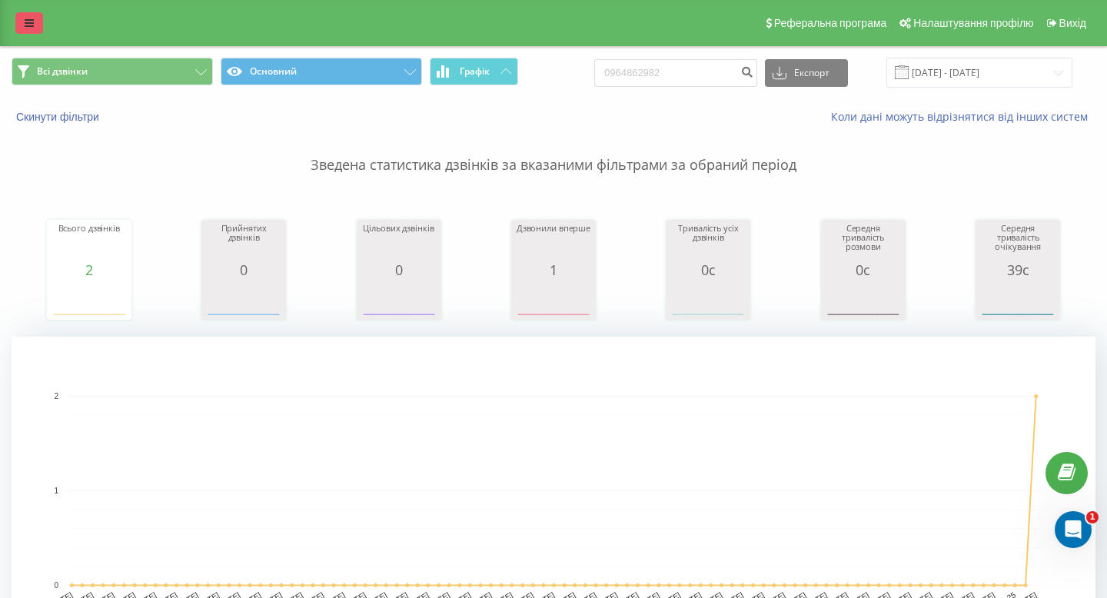
click at [25, 13] on link at bounding box center [29, 23] width 28 height 22
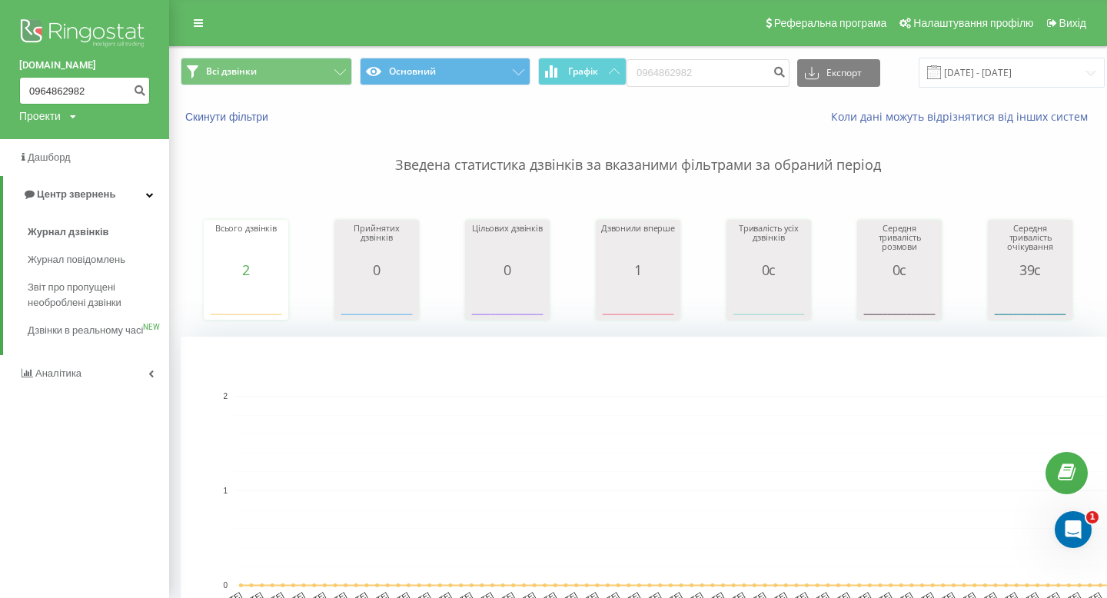
click at [99, 80] on input "0964862982" at bounding box center [84, 91] width 131 height 28
paste input "6690761"
type input "0966690761"
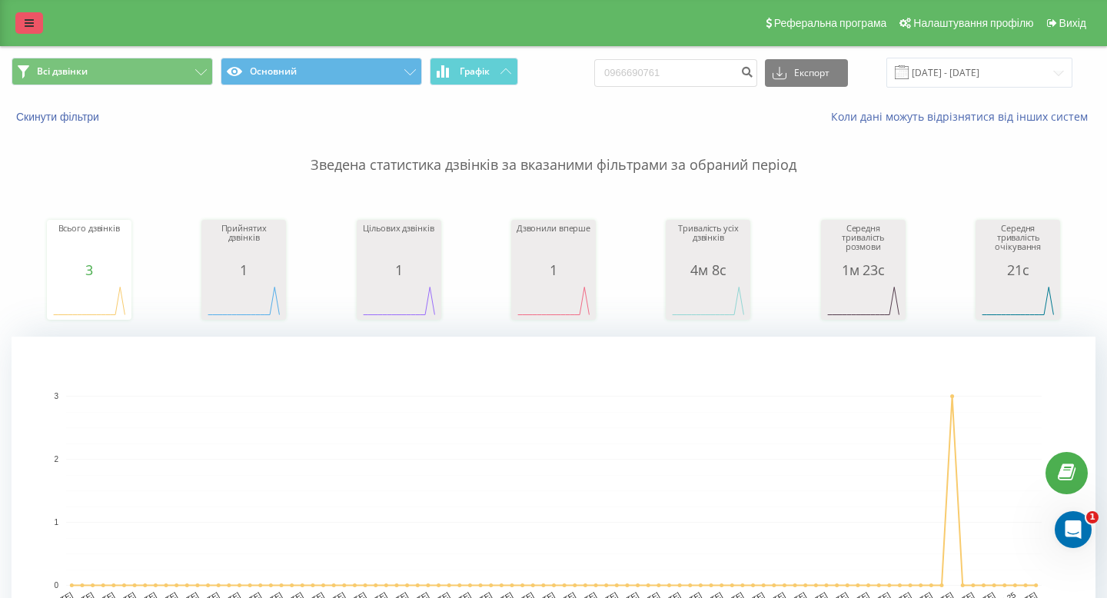
click at [28, 25] on icon at bounding box center [29, 23] width 9 height 11
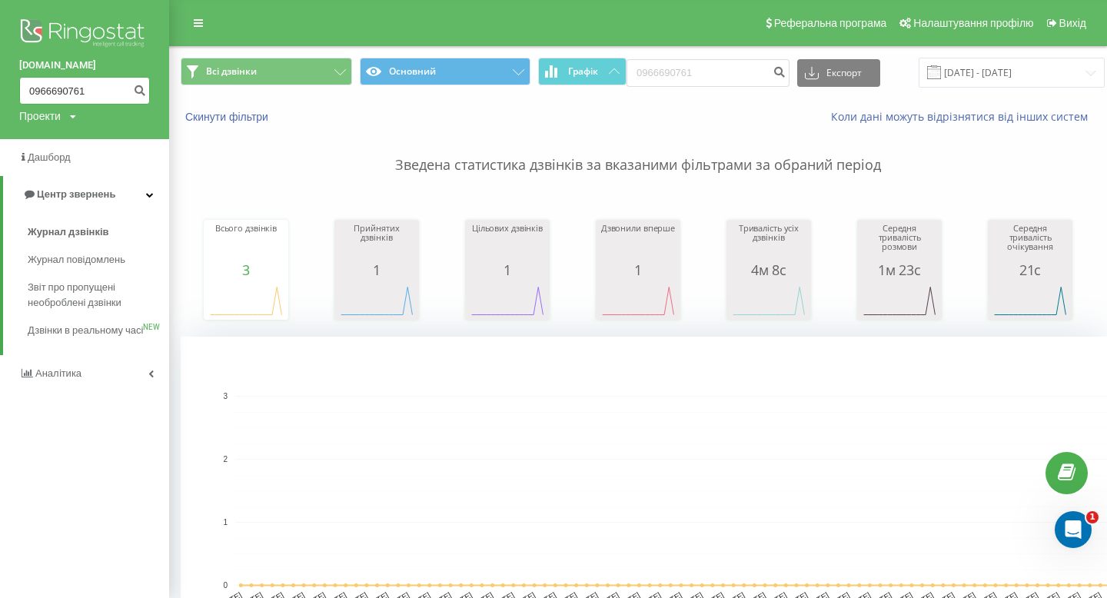
click at [68, 93] on input "0966690761" at bounding box center [84, 91] width 131 height 28
paste input "7614713"
type input "0967614713"
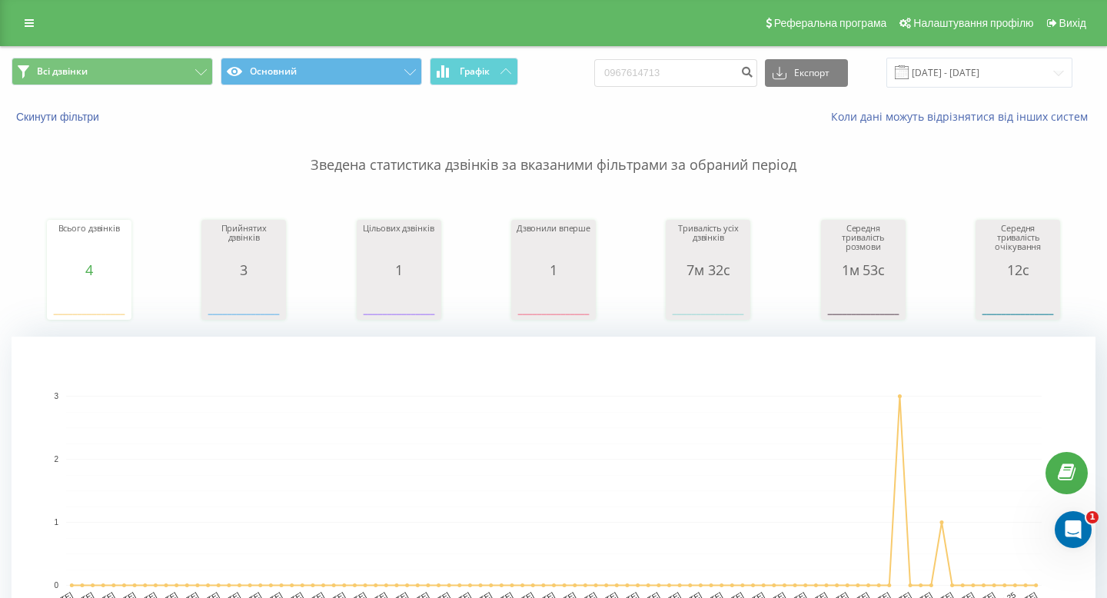
click at [36, 37] on div "Реферальна програма Налаштування профілю Вихід" at bounding box center [553, 23] width 1107 height 46
click at [32, 23] on icon at bounding box center [29, 23] width 9 height 11
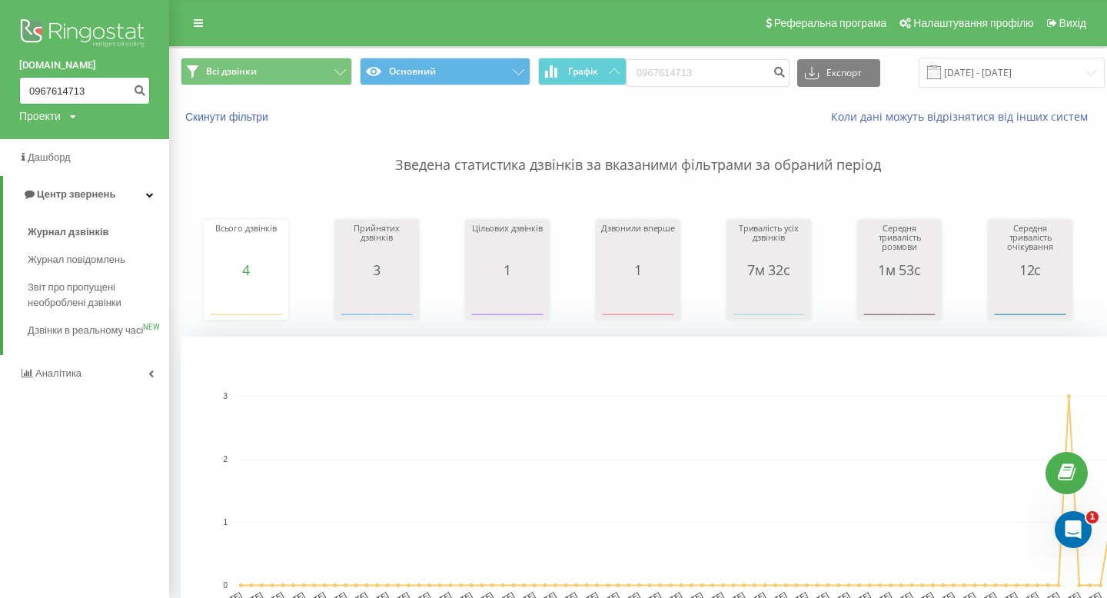
click at [63, 94] on input "0967614713" at bounding box center [84, 91] width 131 height 28
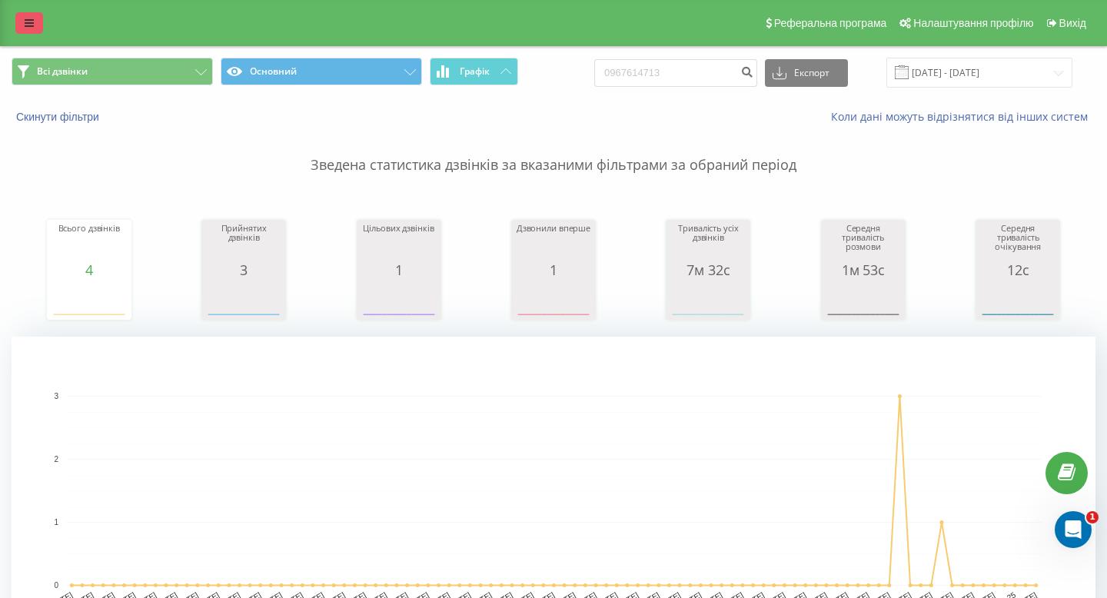
click at [25, 29] on link at bounding box center [29, 23] width 28 height 22
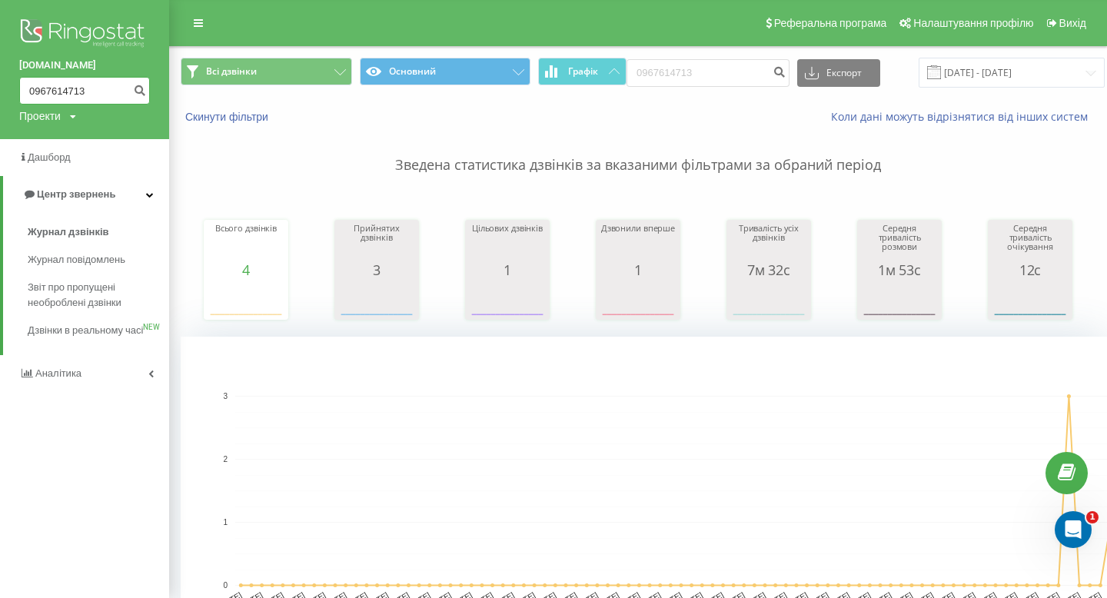
click at [78, 95] on input "0967614713" at bounding box center [84, 91] width 131 height 28
paste input "57261408"
type input "0957261408"
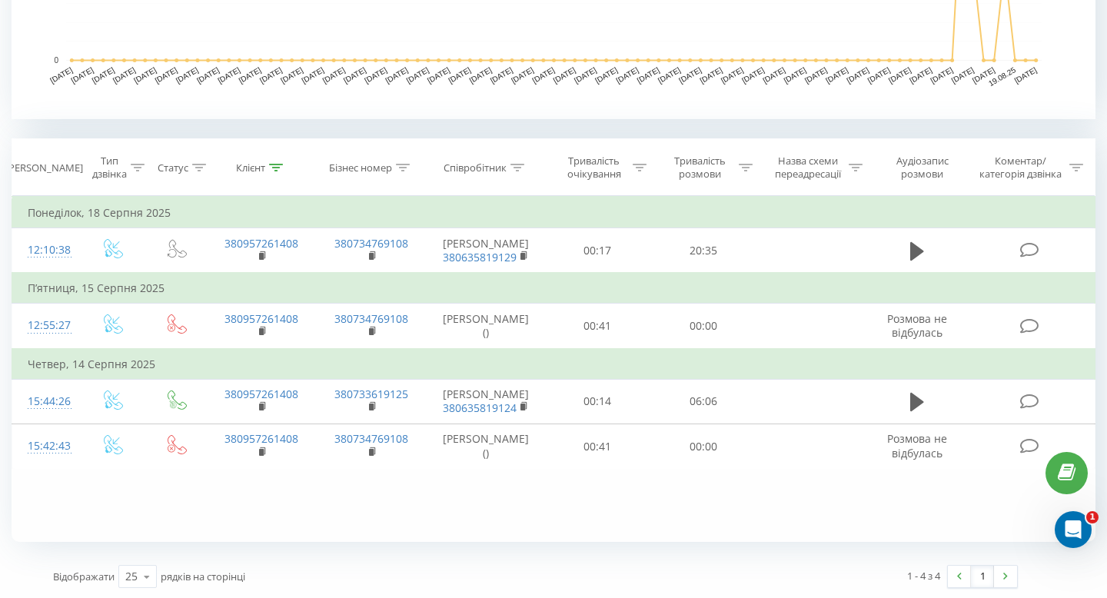
scroll to position [527, 0]
